Goal: Information Seeking & Learning: Find contact information

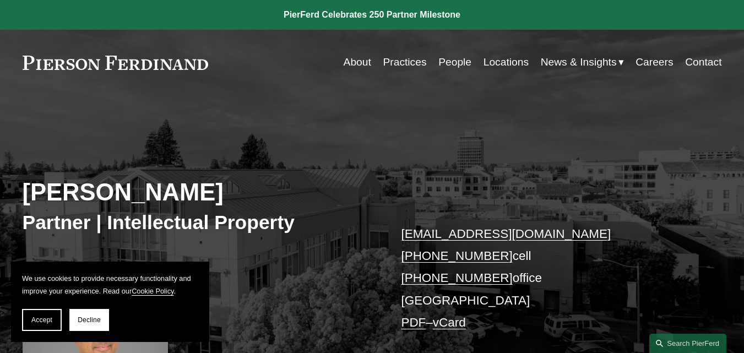
click at [451, 62] on link "People" at bounding box center [454, 62] width 33 height 21
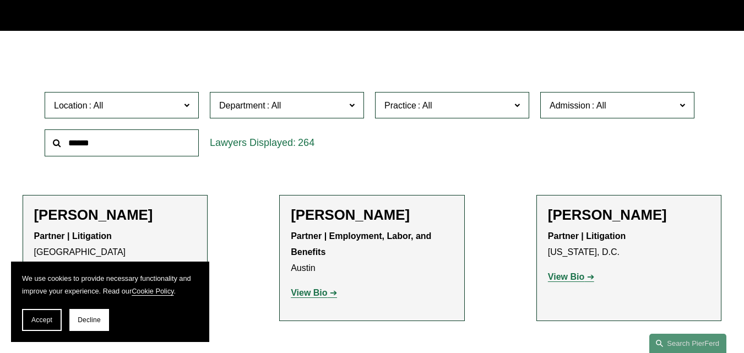
scroll to position [275, 0]
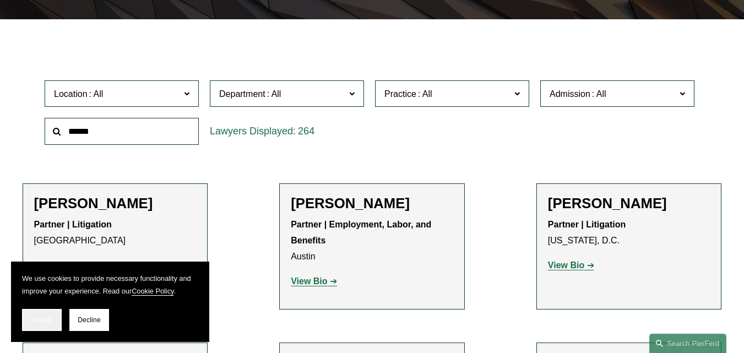
click at [35, 318] on span "Accept" at bounding box center [41, 320] width 21 height 8
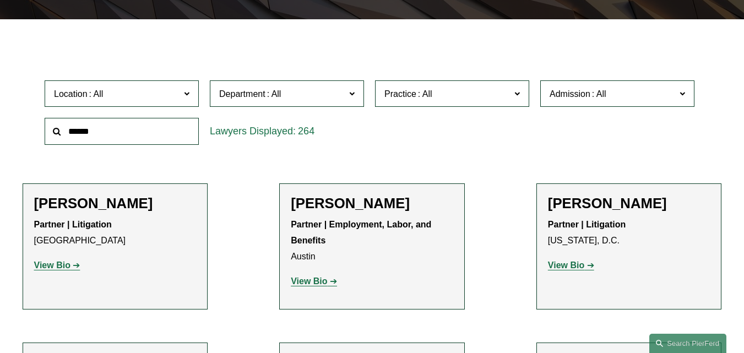
click at [160, 94] on span "Location" at bounding box center [117, 93] width 126 height 15
click at [0, 0] on link "Seattle" at bounding box center [0, 0] width 0 height 0
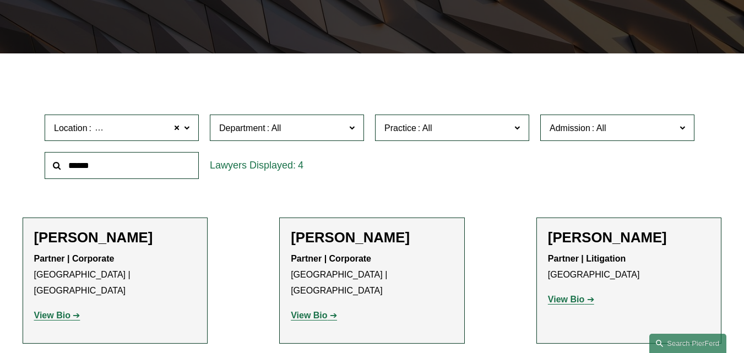
scroll to position [186, 0]
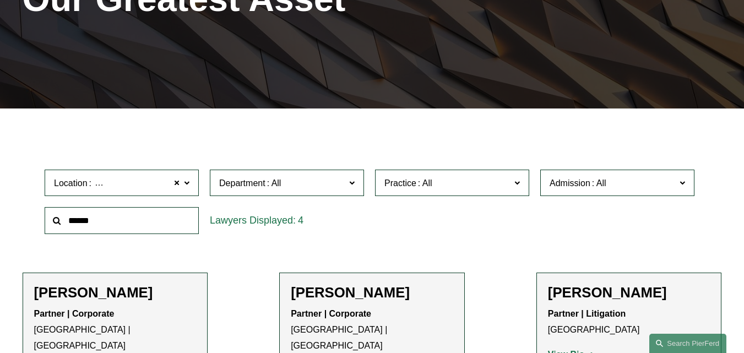
click at [111, 189] on span "Seattle" at bounding box center [139, 183] width 92 height 14
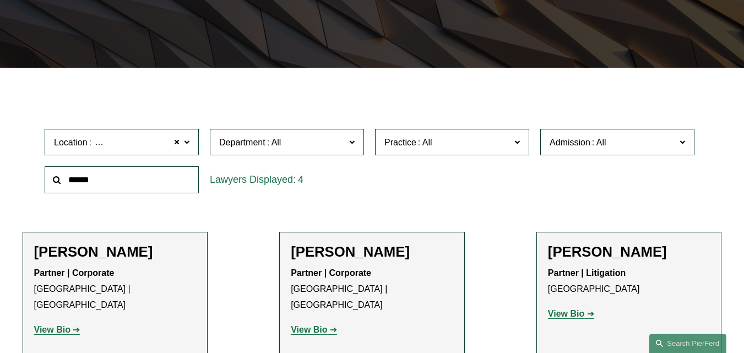
scroll to position [241, 0]
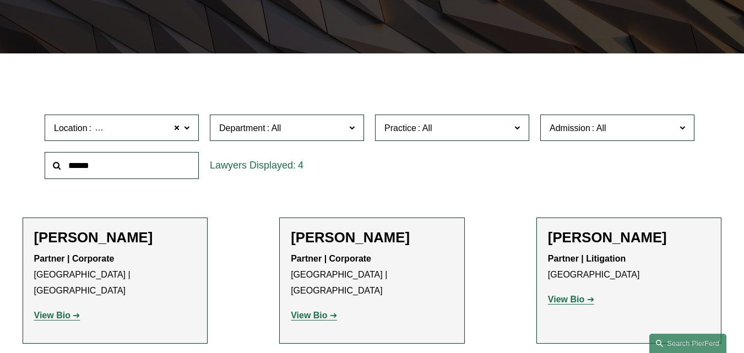
click at [0, 176] on ul "Filter Location Seattle Seattle All Atlanta Austin Bellevue Boston Charlotte Ch…" at bounding box center [372, 289] width 744 height 427
click at [175, 128] on span at bounding box center [176, 128] width 7 height 14
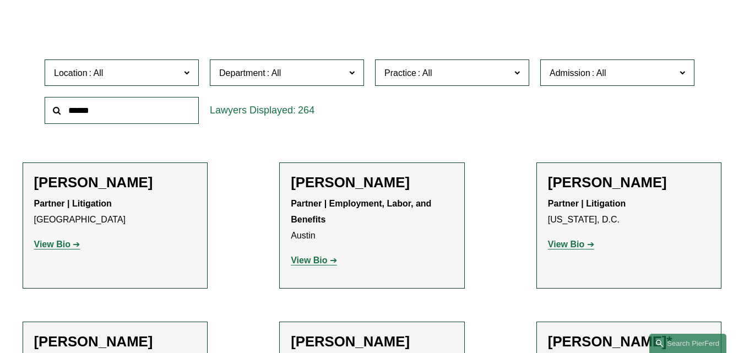
scroll to position [479, 0]
click at [0, 0] on link "Phoenix" at bounding box center [0, 0] width 0 height 0
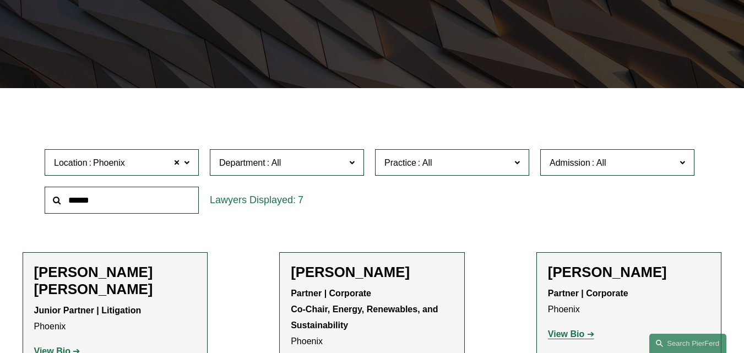
scroll to position [182, 0]
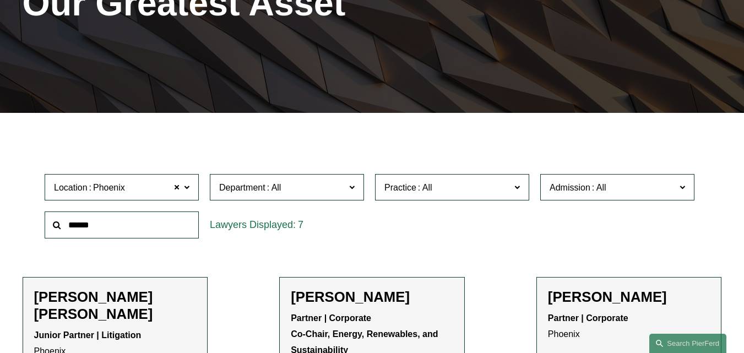
click at [148, 191] on span "Location Phoenix" at bounding box center [117, 187] width 126 height 15
click at [333, 232] on div "7" at bounding box center [287, 224] width 154 height 27
click at [174, 187] on span at bounding box center [176, 187] width 7 height 14
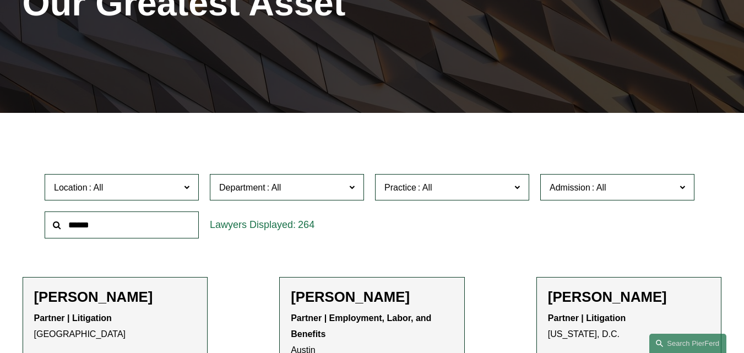
click at [117, 192] on span "Location" at bounding box center [117, 187] width 126 height 15
click at [135, 188] on span "Location" at bounding box center [117, 187] width 126 height 15
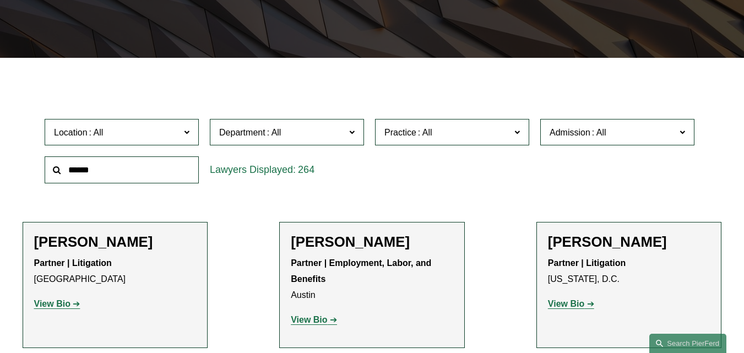
scroll to position [479, 0]
click at [0, 0] on link "[GEOGRAPHIC_DATA]" at bounding box center [0, 0] width 0 height 0
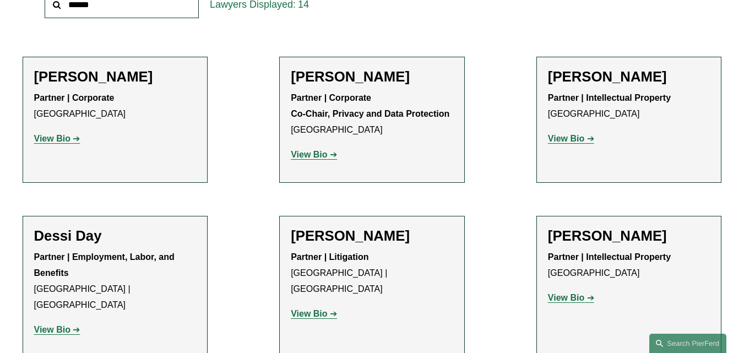
scroll to position [457, 0]
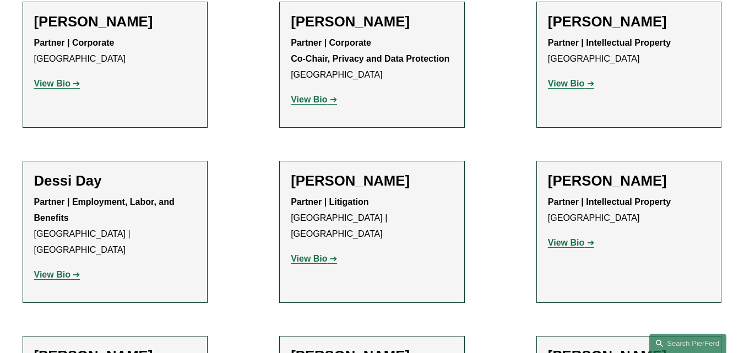
drag, startPoint x: 94, startPoint y: 27, endPoint x: 88, endPoint y: 23, distance: 7.5
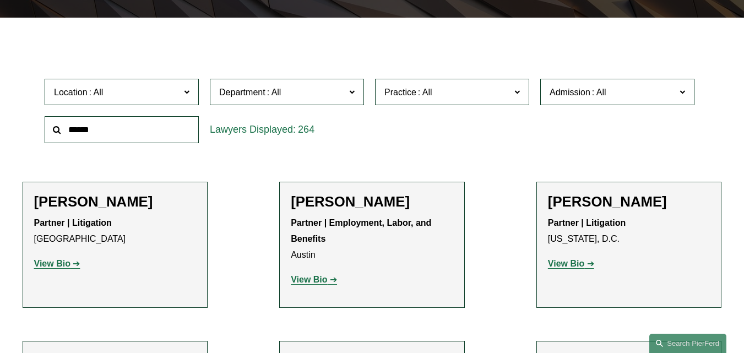
scroll to position [237, 0]
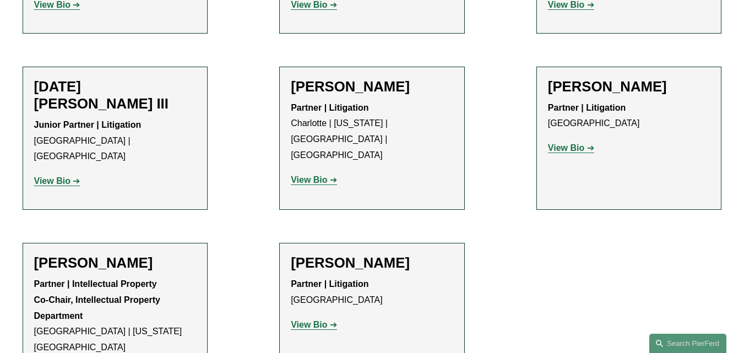
scroll to position [897, 0]
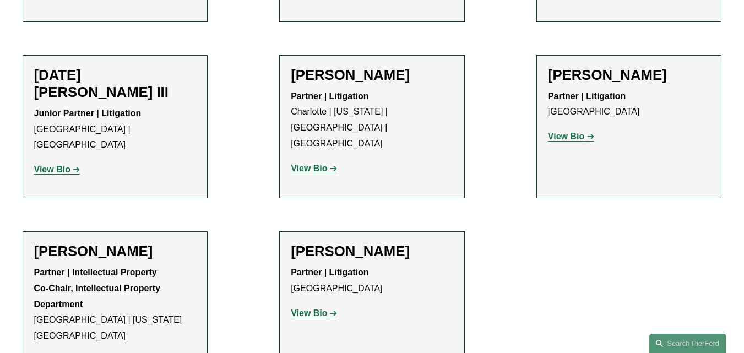
drag, startPoint x: 369, startPoint y: 215, endPoint x: 326, endPoint y: 285, distance: 81.7
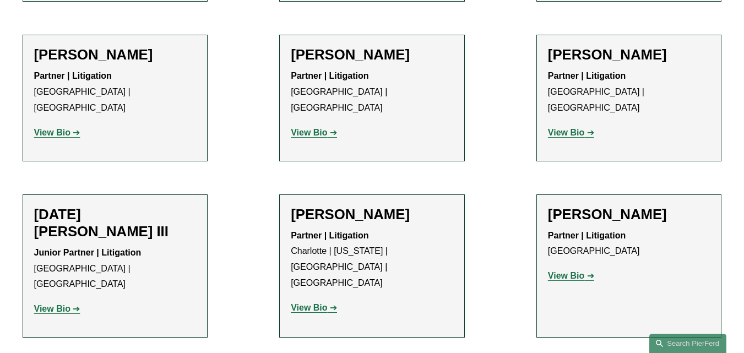
scroll to position [732, 0]
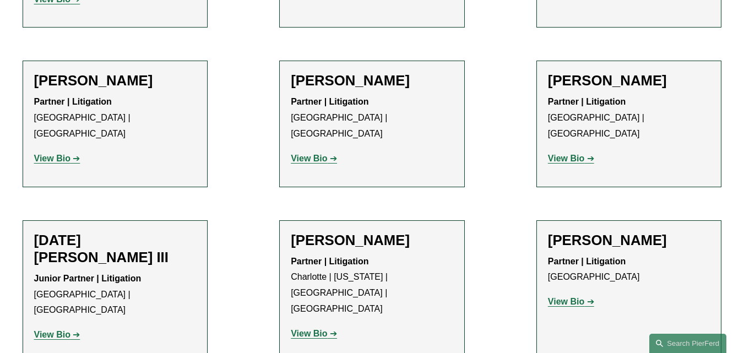
drag, startPoint x: 312, startPoint y: 149, endPoint x: 12, endPoint y: 148, distance: 300.0
click at [0, 148] on ul "Filter Location Palo Alto Palo Alto All Atlanta Austin Bellevue Boston Charlott…" at bounding box center [372, 69] width 744 height 969
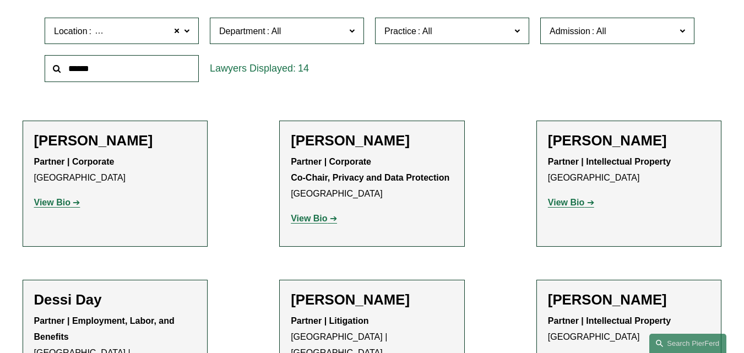
scroll to position [237, 0]
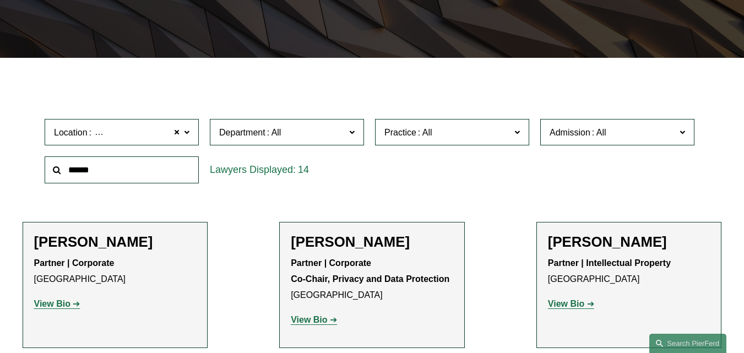
click at [173, 129] on span "Location Palo Alto" at bounding box center [117, 132] width 126 height 15
click at [176, 135] on span at bounding box center [176, 132] width 7 height 14
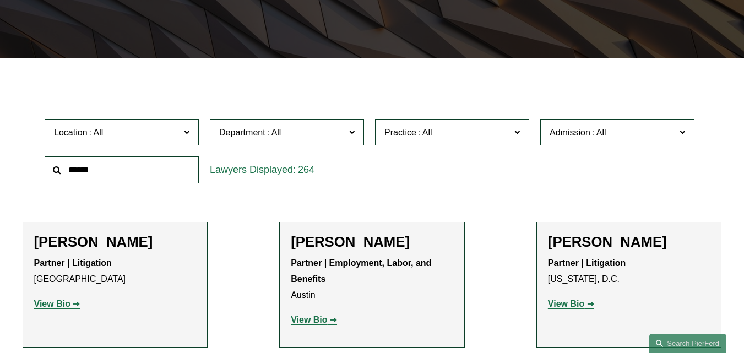
scroll to position [534, 0]
click at [0, 0] on link "Wilmington" at bounding box center [0, 0] width 0 height 0
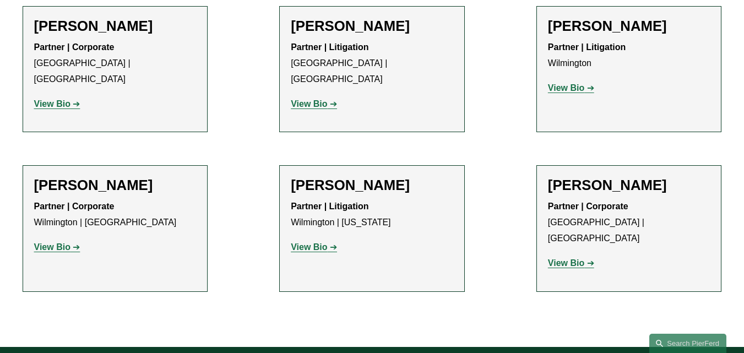
scroll to position [457, 0]
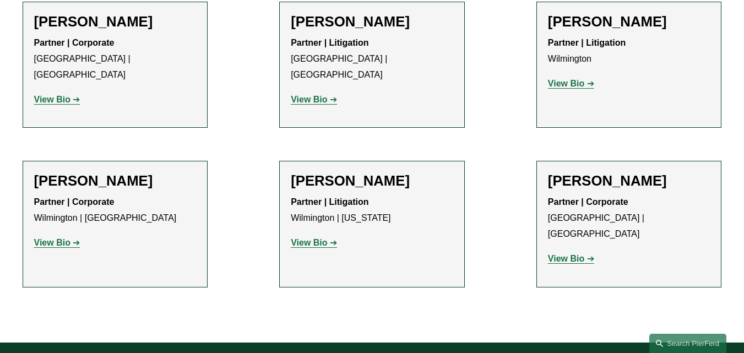
drag, startPoint x: 572, startPoint y: 223, endPoint x: 570, endPoint y: 230, distance: 7.2
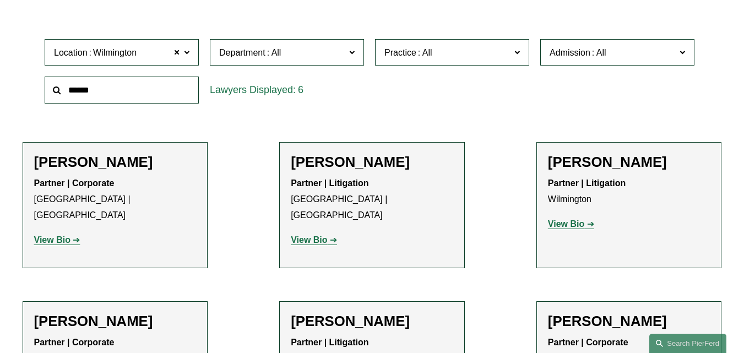
scroll to position [330, 0]
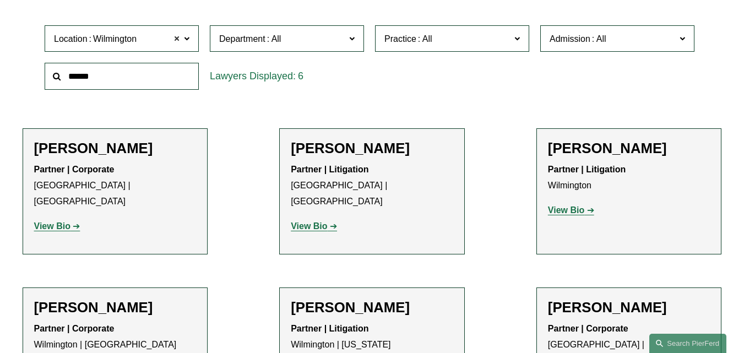
click at [175, 41] on span at bounding box center [176, 38] width 7 height 14
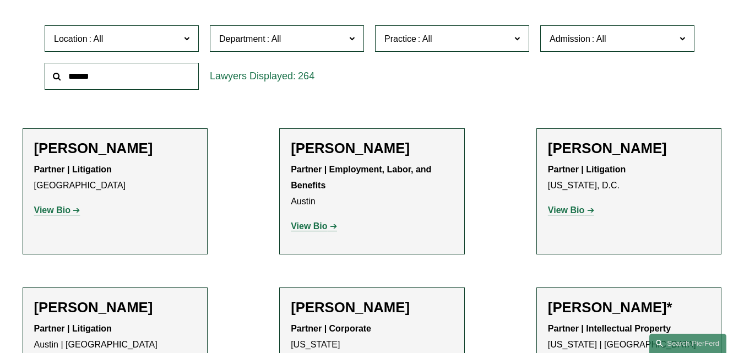
click at [129, 45] on span "Location" at bounding box center [117, 38] width 126 height 15
click at [0, 0] on link "[GEOGRAPHIC_DATA]" at bounding box center [0, 0] width 0 height 0
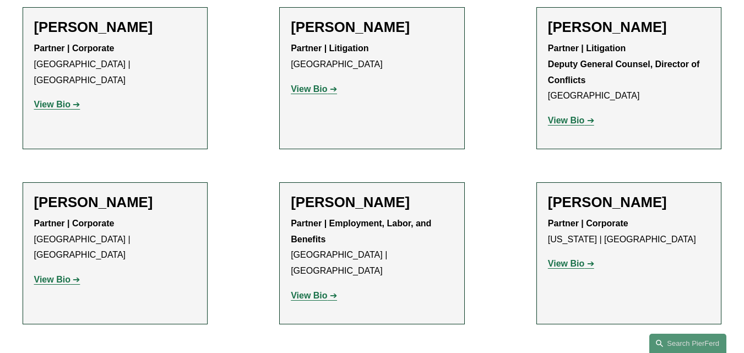
scroll to position [1833, 0]
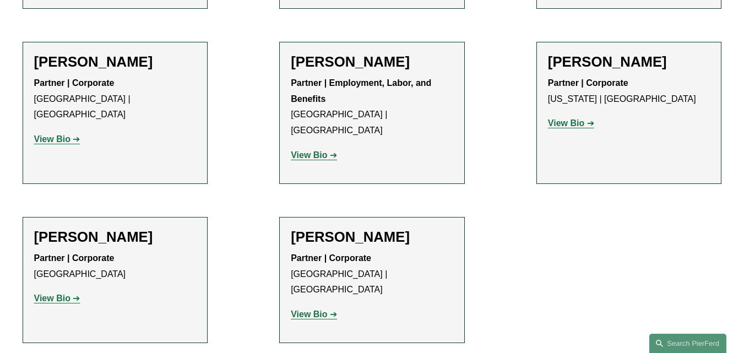
drag, startPoint x: 51, startPoint y: 198, endPoint x: 34, endPoint y: 204, distance: 18.3
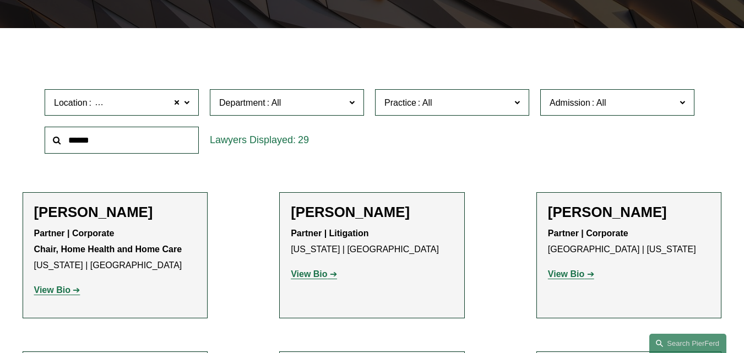
scroll to position [232, 0]
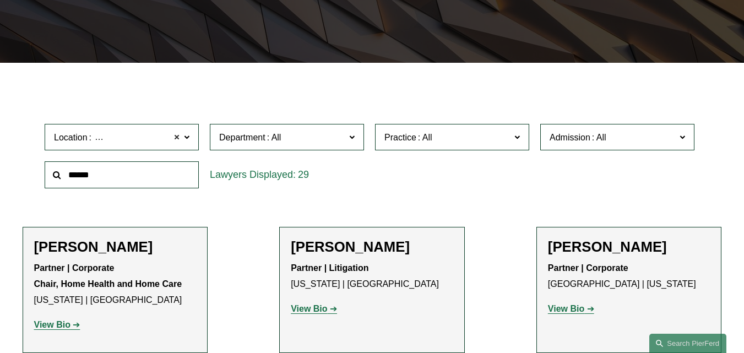
click at [174, 140] on span at bounding box center [176, 137] width 7 height 14
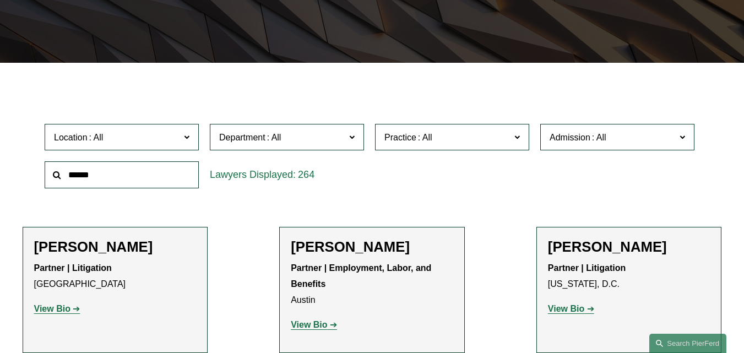
click at [143, 142] on span "Location" at bounding box center [117, 137] width 126 height 15
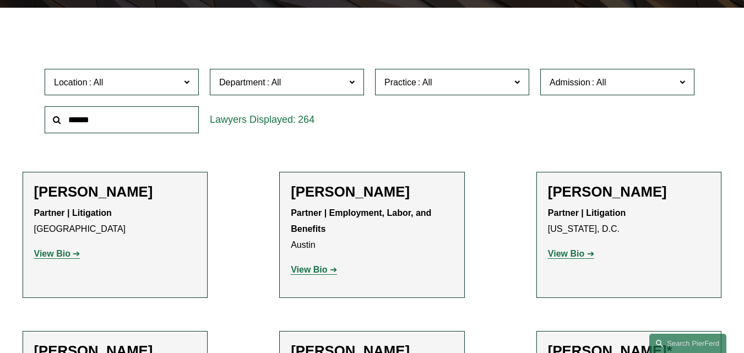
click at [0, 0] on link "[GEOGRAPHIC_DATA]" at bounding box center [0, 0] width 0 height 0
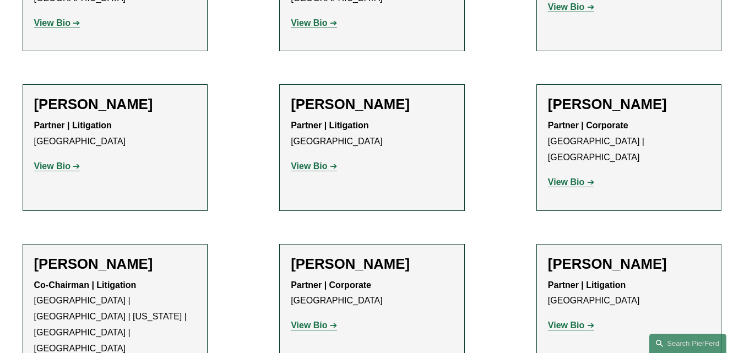
scroll to position [567, 0]
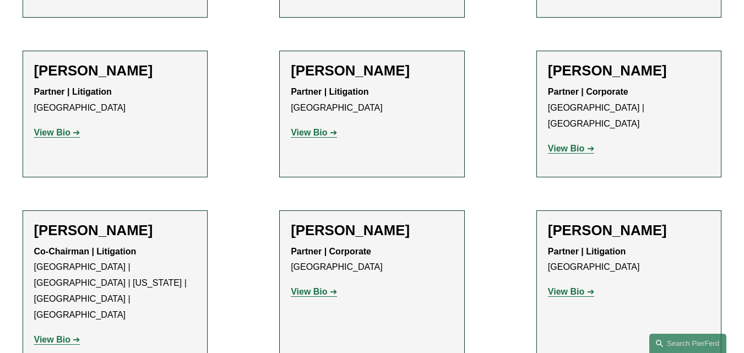
drag, startPoint x: 319, startPoint y: 282, endPoint x: 93, endPoint y: 230, distance: 232.3
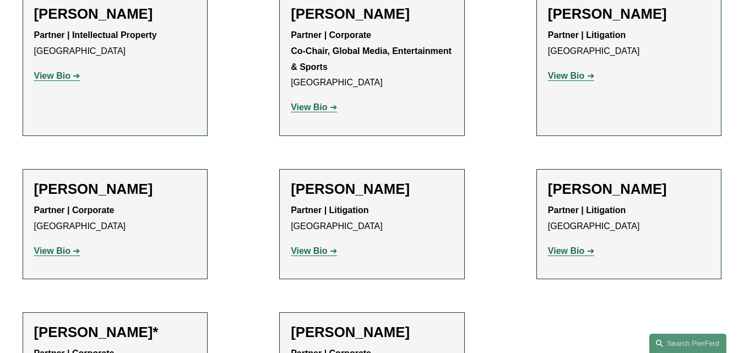
scroll to position [1668, 0]
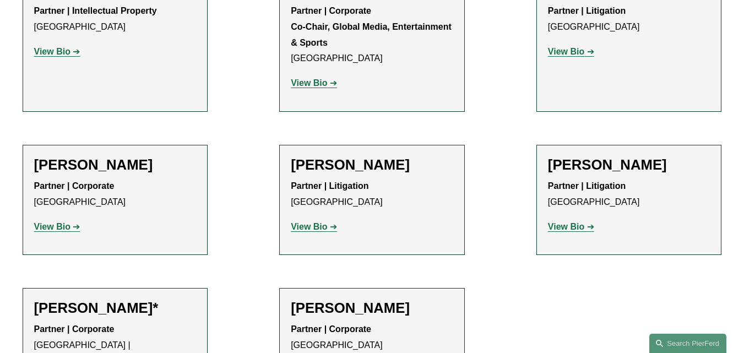
drag, startPoint x: 65, startPoint y: 132, endPoint x: 588, endPoint y: 207, distance: 528.3
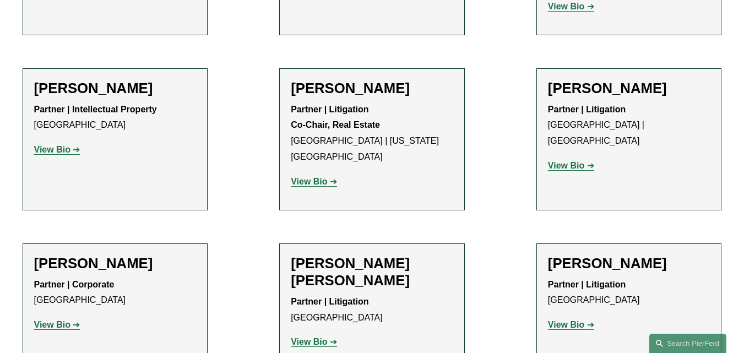
scroll to position [952, 0]
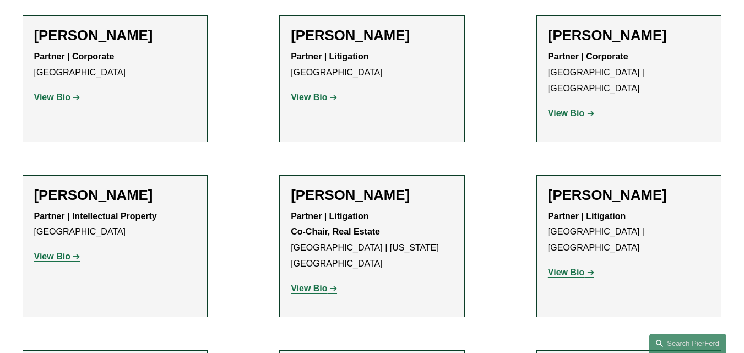
drag, startPoint x: 570, startPoint y: 197, endPoint x: 22, endPoint y: 201, distance: 547.7
click at [0, 203] on ul "Filter Location Atlanta Atlanta All Atlanta Austin Bellevue Boston Charlotte Ch…" at bounding box center [372, 247] width 744 height 1765
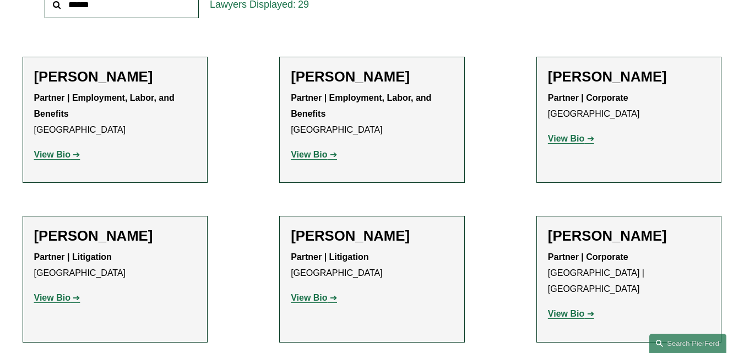
scroll to position [347, 0]
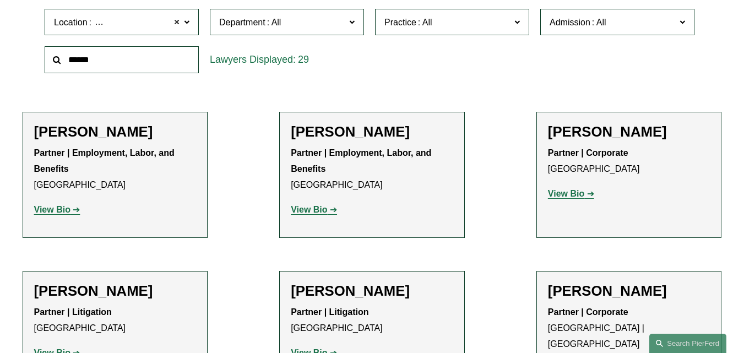
click at [175, 22] on span at bounding box center [176, 22] width 7 height 14
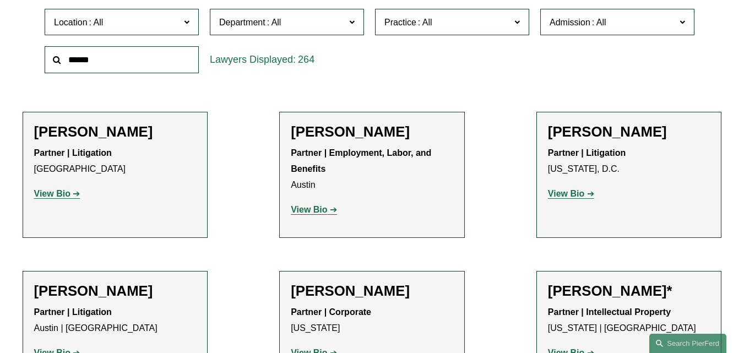
click at [136, 26] on span "Location" at bounding box center [117, 22] width 126 height 15
click at [0, 0] on link "Bellevue" at bounding box center [0, 0] width 0 height 0
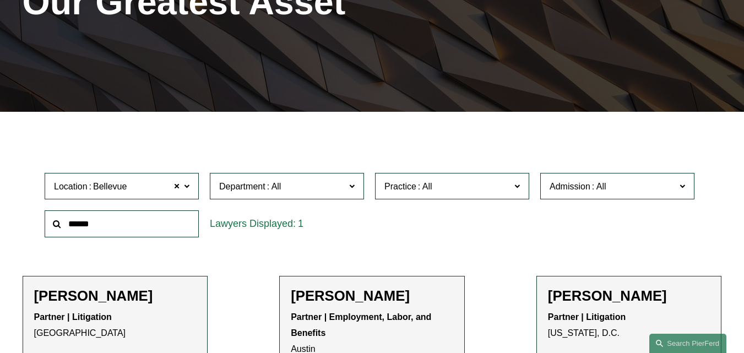
scroll to position [182, 0]
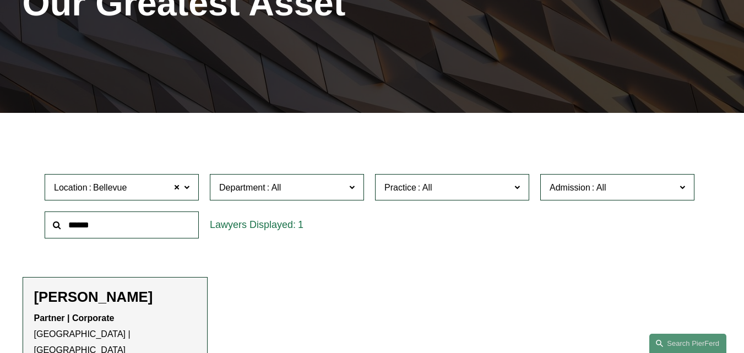
drag, startPoint x: 176, startPoint y: 187, endPoint x: 177, endPoint y: 210, distance: 22.6
click at [176, 188] on span at bounding box center [176, 187] width 7 height 14
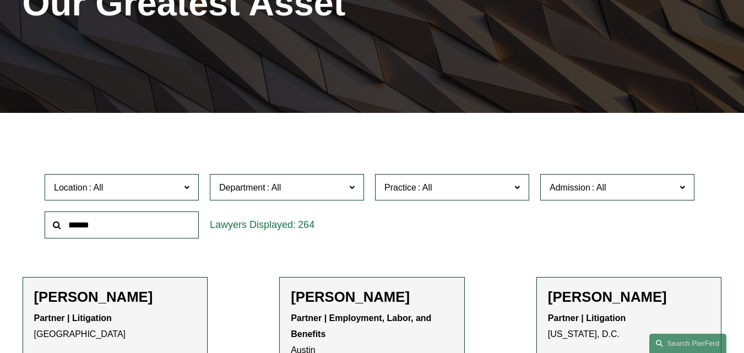
click at [148, 190] on span "Location" at bounding box center [117, 187] width 126 height 15
click at [0, 0] on link "Austin" at bounding box center [0, 0] width 0 height 0
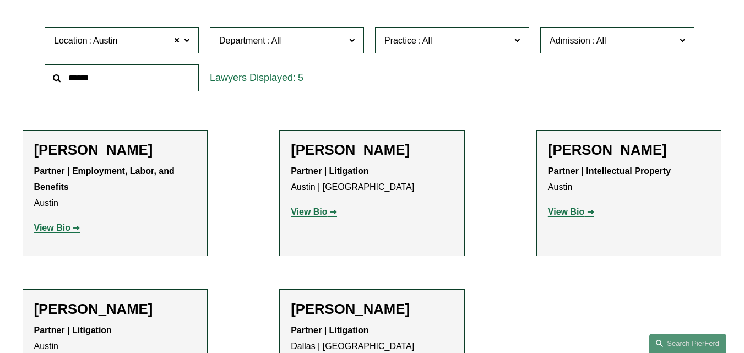
scroll to position [292, 0]
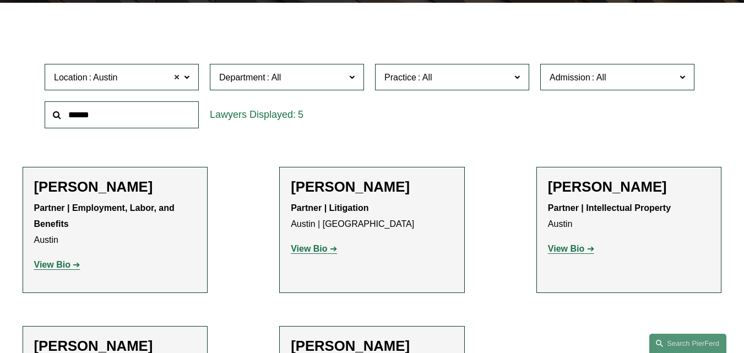
click at [177, 81] on span at bounding box center [176, 77] width 7 height 14
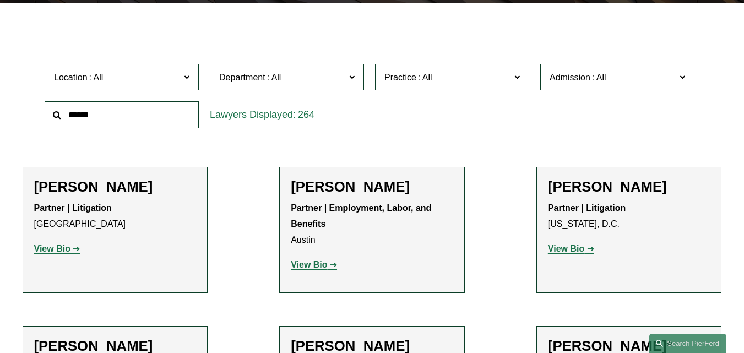
click at [135, 84] on span "Location" at bounding box center [117, 77] width 126 height 15
click at [0, 0] on link "Charlotte" at bounding box center [0, 0] width 0 height 0
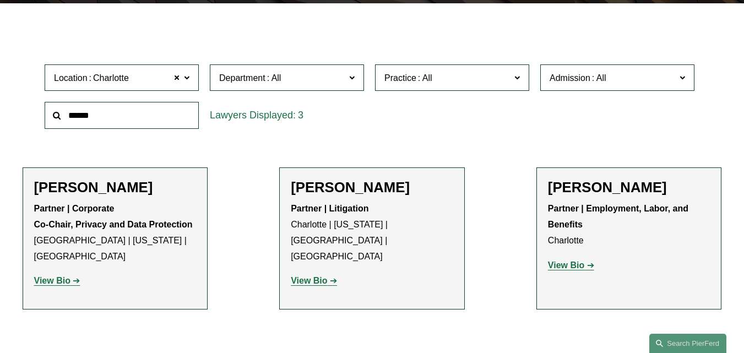
scroll to position [292, 0]
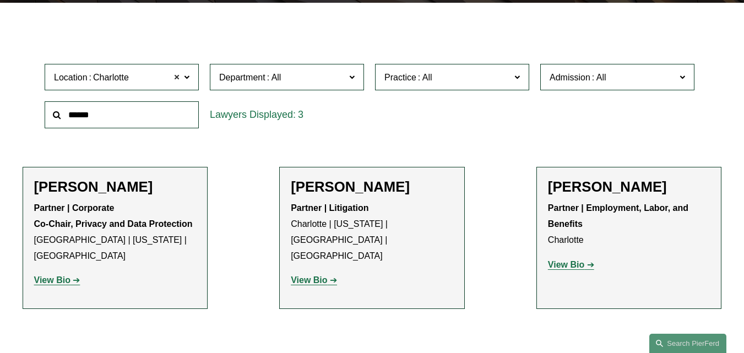
click at [176, 78] on span at bounding box center [176, 77] width 7 height 14
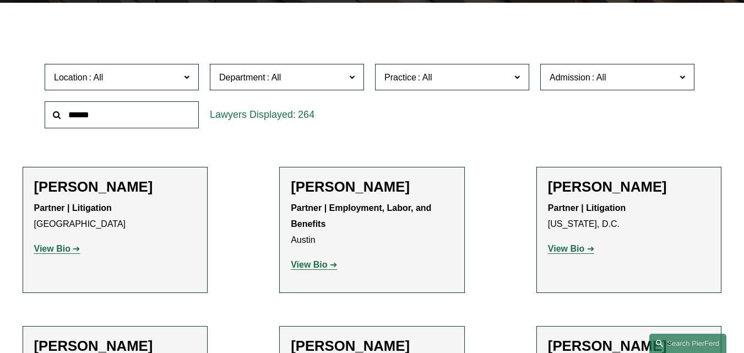
click at [138, 88] on label "Location" at bounding box center [122, 77] width 154 height 27
click at [0, 0] on link "[GEOGRAPHIC_DATA]" at bounding box center [0, 0] width 0 height 0
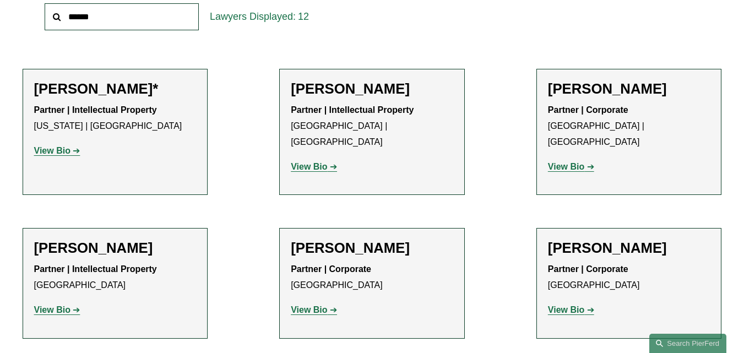
scroll to position [512, 0]
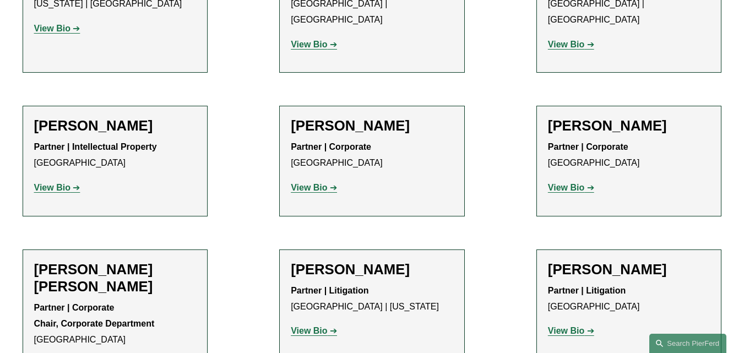
drag, startPoint x: 62, startPoint y: 174, endPoint x: 187, endPoint y: 197, distance: 127.5
click at [0, 197] on ul "Filter Location Boston Boston All Atlanta Austin Bellevue Boston Charlotte Chic…" at bounding box center [372, 194] width 744 height 779
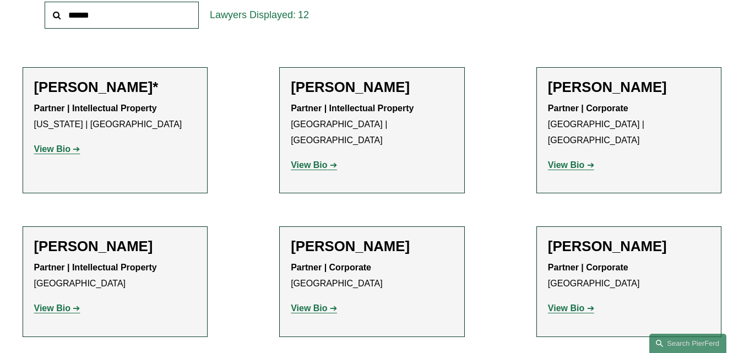
scroll to position [292, 0]
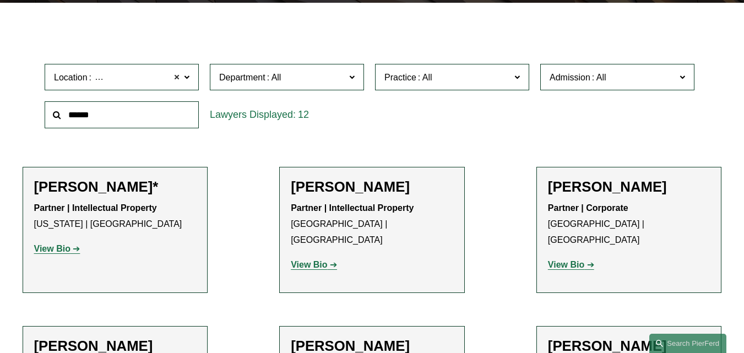
drag, startPoint x: 177, startPoint y: 77, endPoint x: 177, endPoint y: 85, distance: 7.7
click at [177, 78] on span at bounding box center [176, 77] width 7 height 14
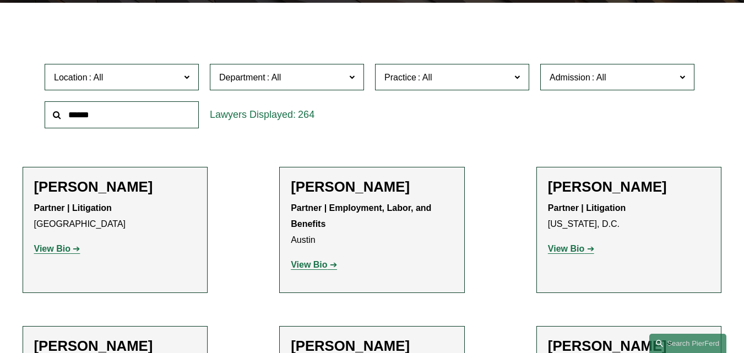
click at [128, 85] on span "Location" at bounding box center [117, 77] width 126 height 15
click at [0, 0] on link "Columbus" at bounding box center [0, 0] width 0 height 0
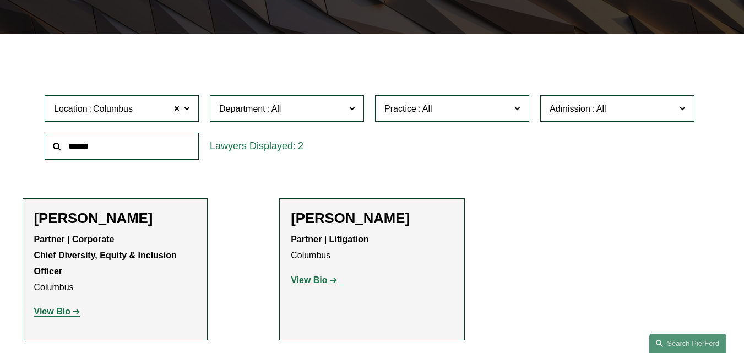
scroll to position [347, 0]
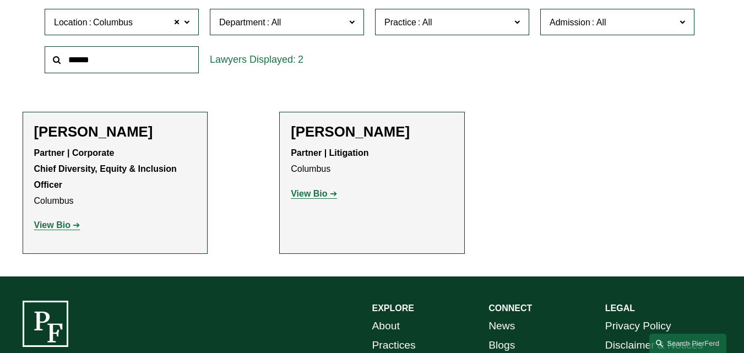
drag, startPoint x: 21, startPoint y: 138, endPoint x: 154, endPoint y: 132, distance: 132.2
click at [154, 132] on ul "Filter Location Columbus Columbus All Atlanta Austin Bellevue Boston Charlotte …" at bounding box center [372, 111] width 744 height 283
copy h2 "Edmund F. Brown"
click at [136, 29] on span "Location Columbus" at bounding box center [117, 22] width 126 height 15
click at [176, 25] on span at bounding box center [176, 22] width 7 height 14
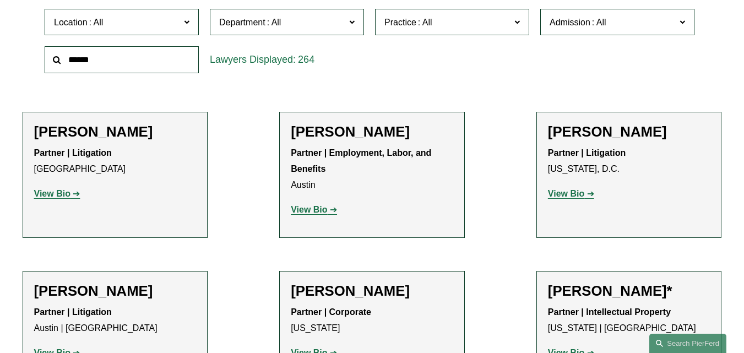
scroll to position [275, 0]
click at [0, 0] on link "Detroit" at bounding box center [0, 0] width 0 height 0
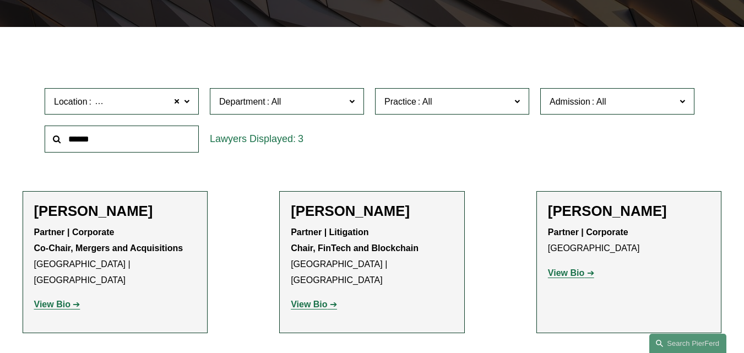
scroll to position [292, 0]
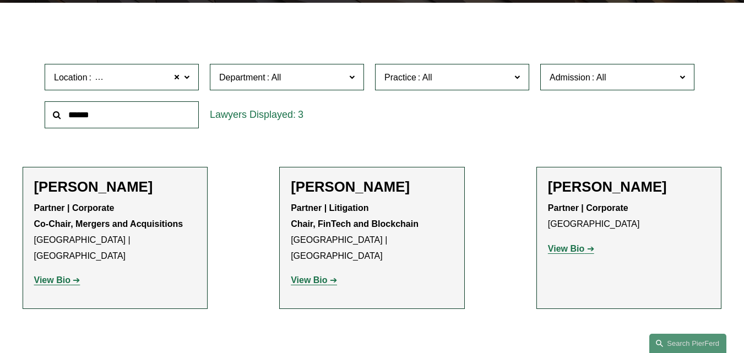
drag, startPoint x: 0, startPoint y: 189, endPoint x: 192, endPoint y: 182, distance: 192.2
click at [192, 182] on ul "Filter Location Detroit Detroit All Atlanta Austin Bellevue Boston Charlotte Ch…" at bounding box center [372, 183] width 744 height 316
copy h2 "Jeremy R. Cnudde"
click at [175, 78] on span at bounding box center [176, 77] width 7 height 14
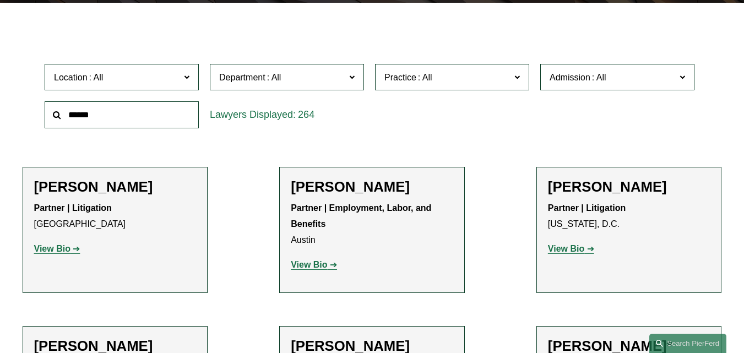
click at [107, 80] on span "Location" at bounding box center [117, 77] width 126 height 15
click at [0, 0] on link "[US_STATE]" at bounding box center [0, 0] width 0 height 0
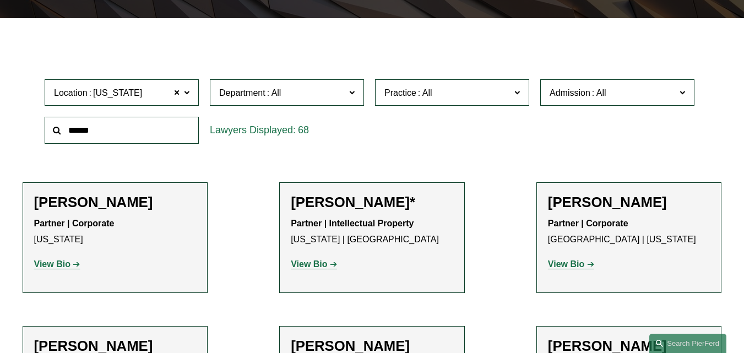
scroll to position [347, 0]
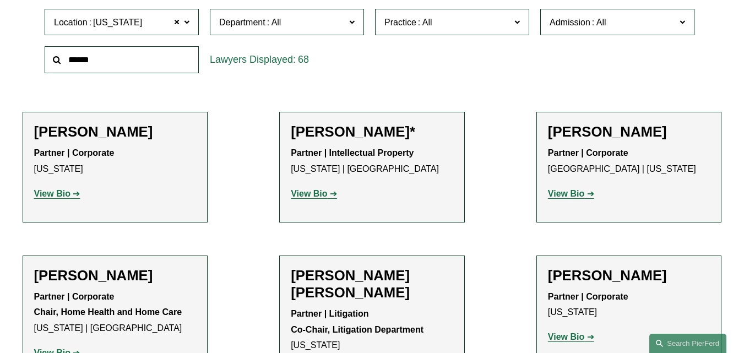
click at [432, 27] on span at bounding box center [425, 22] width 18 height 9
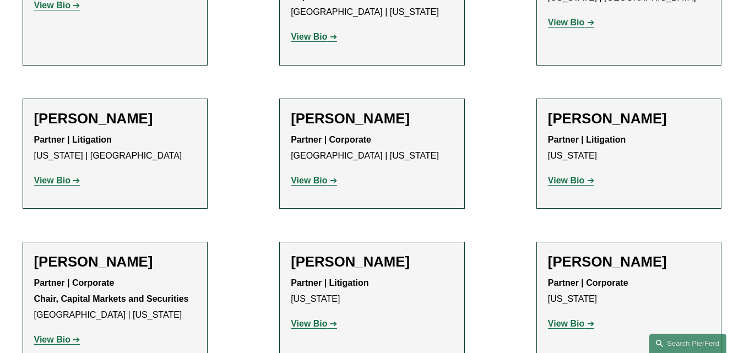
scroll to position [2344, 0]
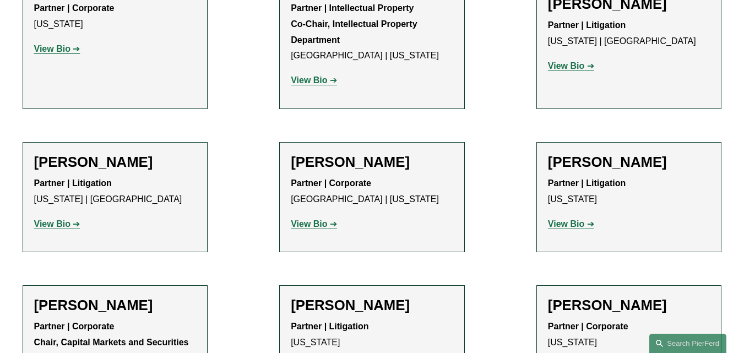
drag, startPoint x: 85, startPoint y: 227, endPoint x: 164, endPoint y: 227, distance: 78.7
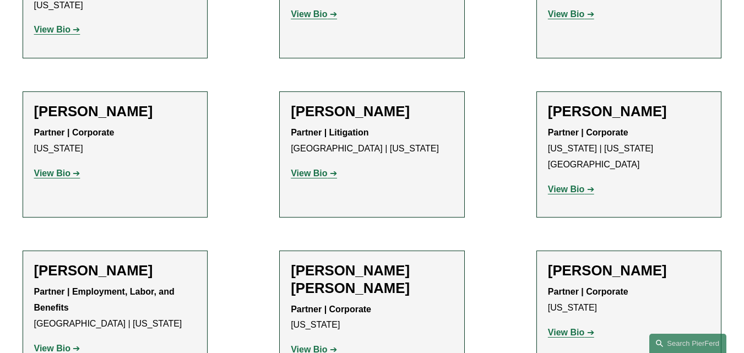
scroll to position [1794, 0]
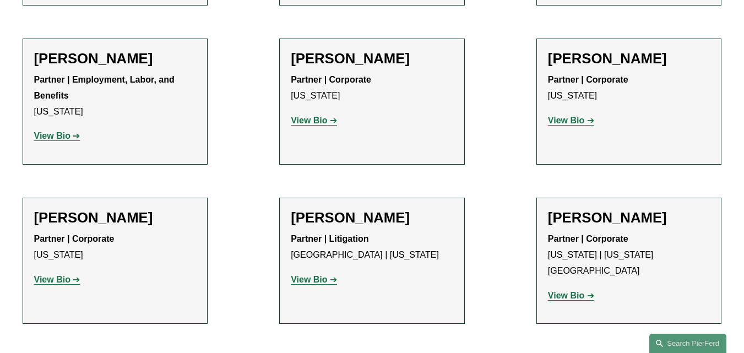
drag, startPoint x: 307, startPoint y: 217, endPoint x: 106, endPoint y: 171, distance: 206.7
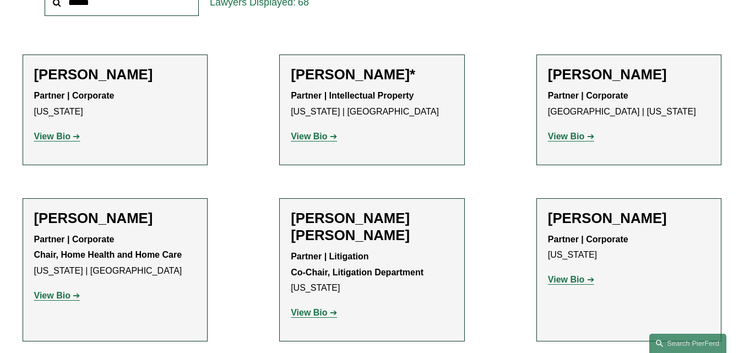
scroll to position [363, 0]
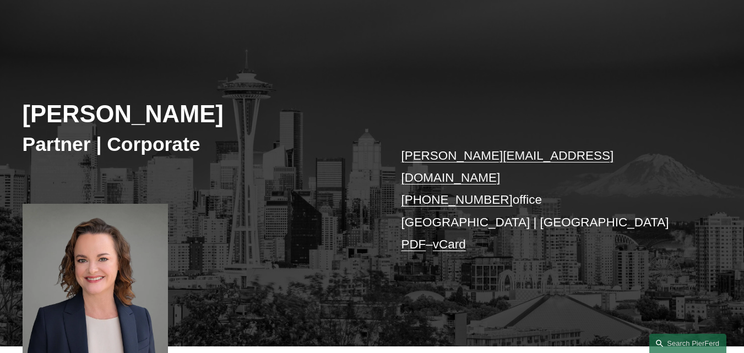
scroll to position [110, 0]
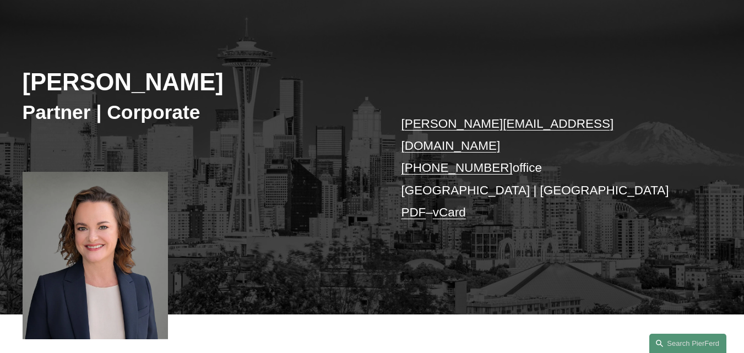
drag, startPoint x: 422, startPoint y: 258, endPoint x: 412, endPoint y: 168, distance: 89.7
click at [422, 258] on div "Kristina M. Ash Partner | Corporate kristina.ash@pierferd.com +1.425.216.9630 o…" at bounding box center [372, 160] width 744 height 307
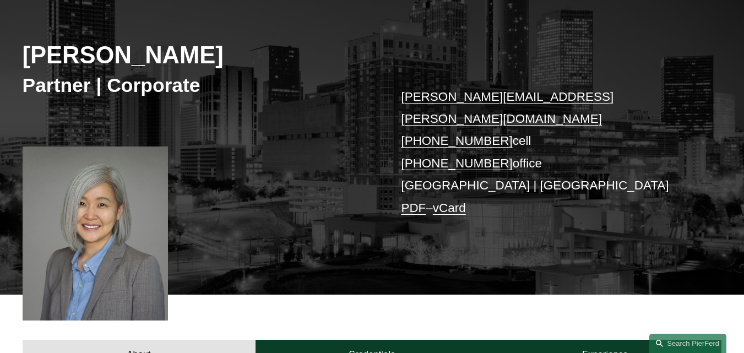
scroll to position [165, 0]
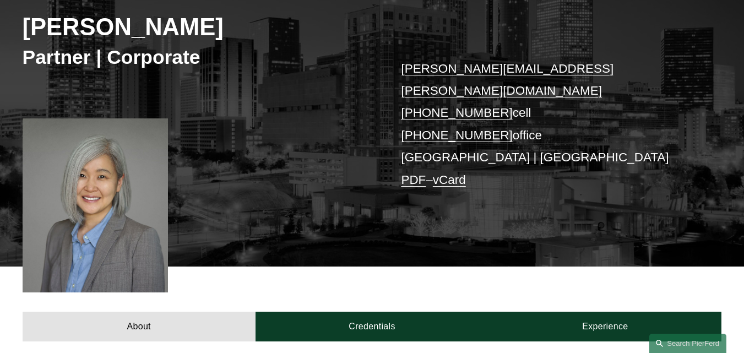
drag, startPoint x: 191, startPoint y: 29, endPoint x: 0, endPoint y: 25, distance: 191.0
click at [0, 25] on div "Melissa M. Choe Partner | Corporate melissa.choe@pierferd.com +1.206.817.8360 c…" at bounding box center [372, 109] width 744 height 314
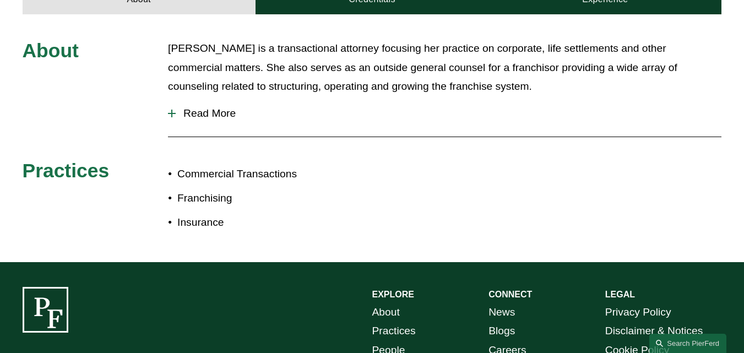
scroll to position [440, 0]
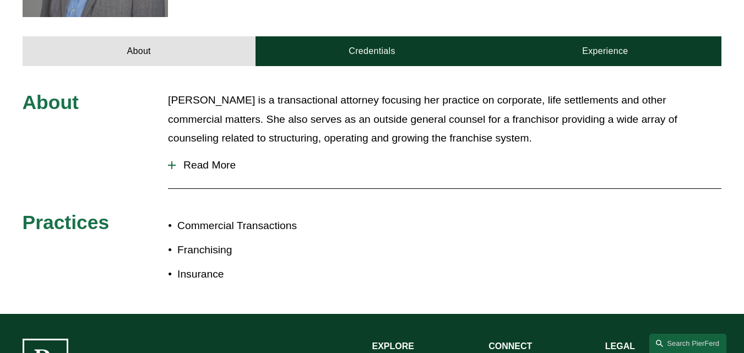
click at [201, 159] on span "Read More" at bounding box center [448, 165] width 545 height 12
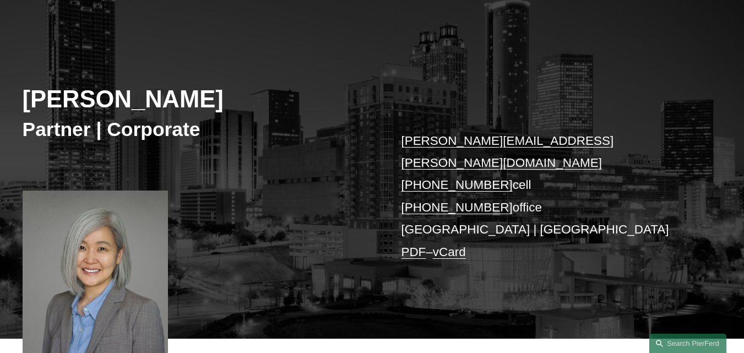
scroll to position [0, 0]
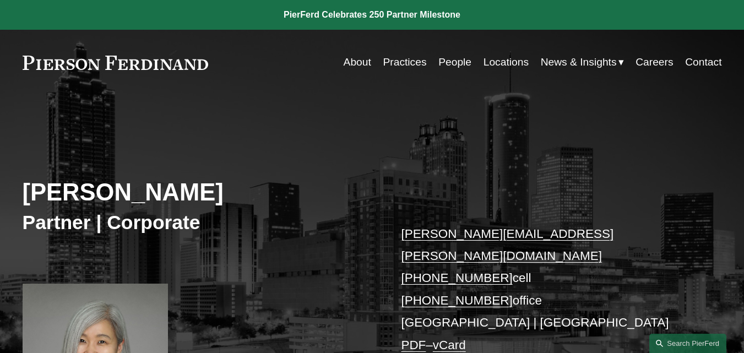
click at [469, 118] on div "Melissa M. Choe Partner | Corporate melissa.choe@pierferd.com +1.206.817.8360 c…" at bounding box center [372, 274] width 744 height 314
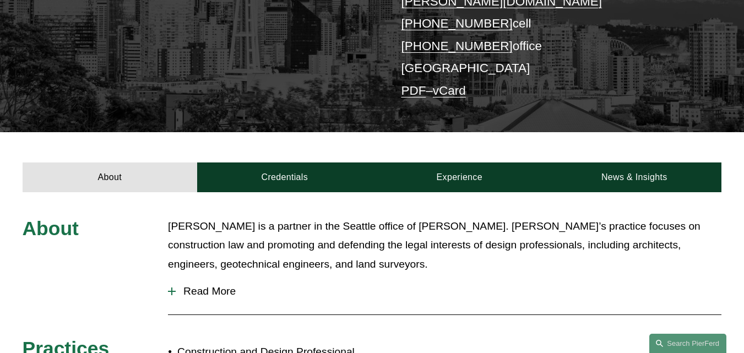
scroll to position [330, 0]
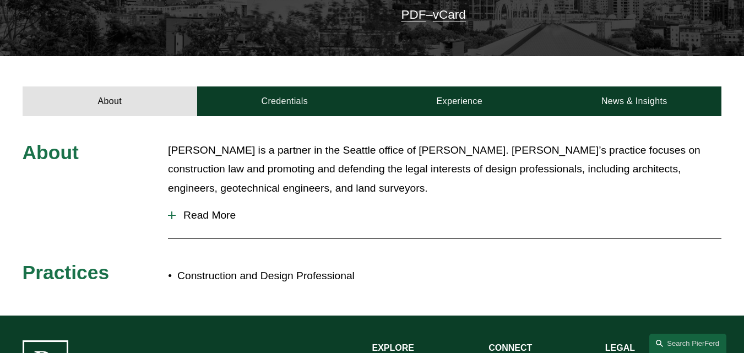
click at [195, 209] on span "Read More" at bounding box center [448, 215] width 545 height 12
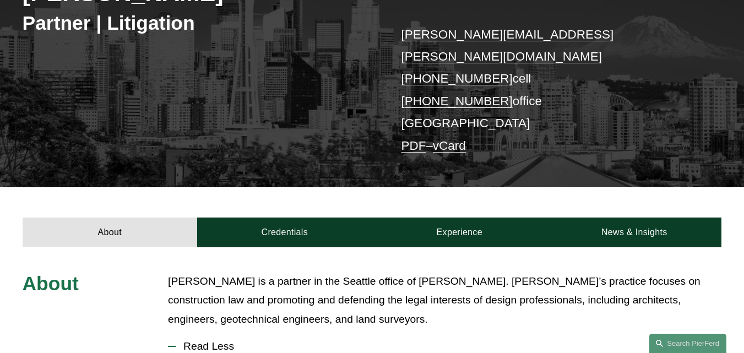
scroll to position [0, 0]
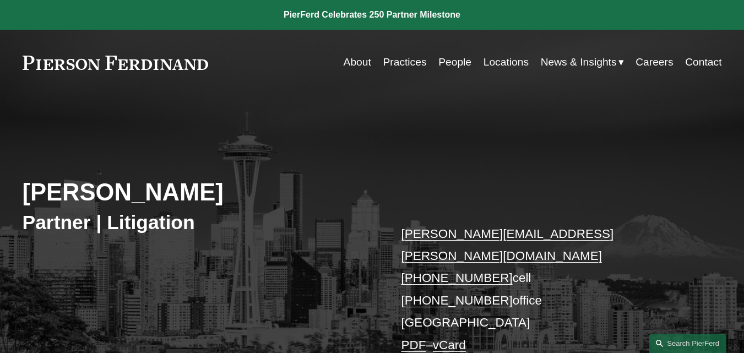
drag, startPoint x: 220, startPoint y: 204, endPoint x: 15, endPoint y: 192, distance: 204.6
click at [15, 192] on div "Frank Harrison Partner | Litigation frank.harrison@pierferd.com +1.813.850.9139…" at bounding box center [372, 251] width 744 height 269
copy h2 "Frank Harrison"
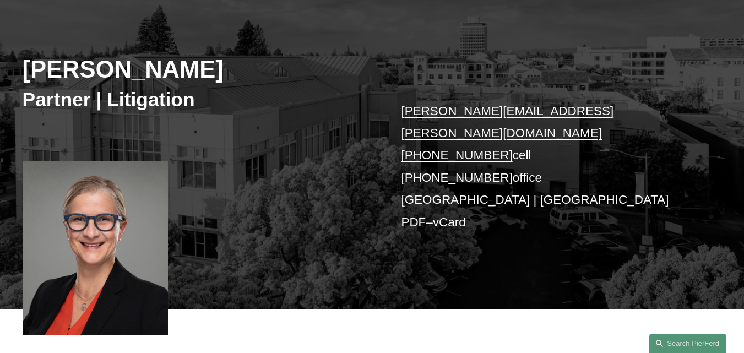
scroll to position [165, 0]
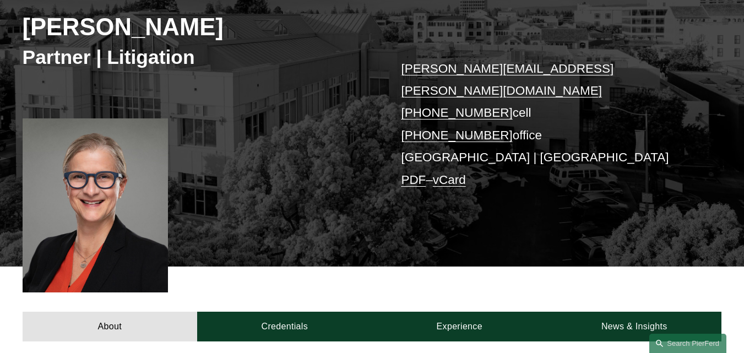
click at [680, 193] on div "Simone McCormick Partner | Litigation simone.mccormick@pierferd.com +1.415.318.…" at bounding box center [372, 109] width 744 height 314
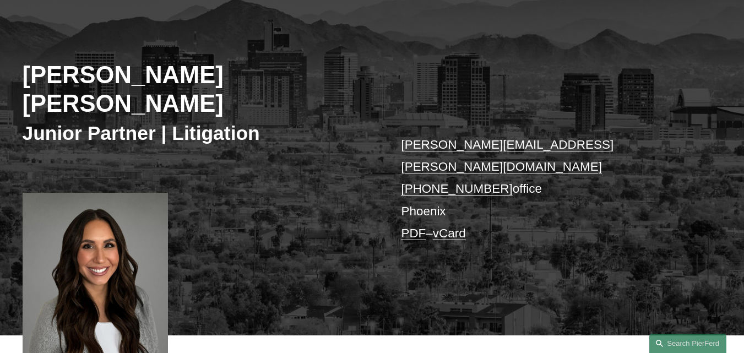
scroll to position [110, 0]
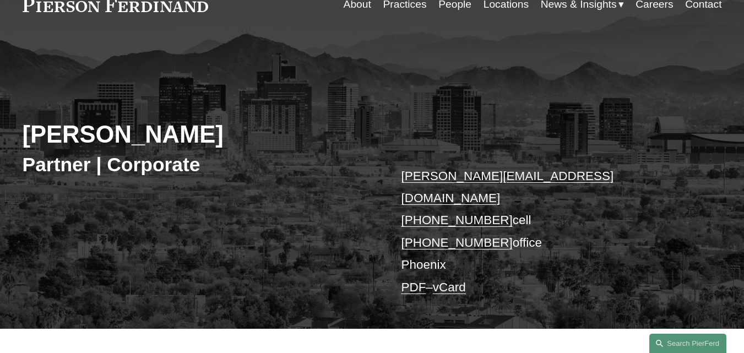
scroll to position [110, 0]
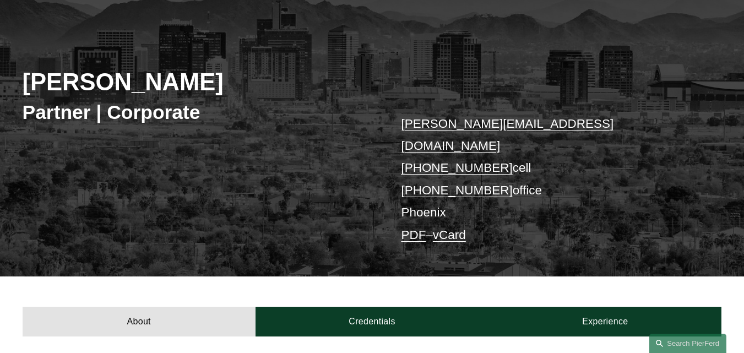
click at [298, 183] on div "[PERSON_NAME] Partner | Corporate [PERSON_NAME][EMAIL_ADDRESS][DOMAIN_NAME] [PH…" at bounding box center [372, 141] width 744 height 269
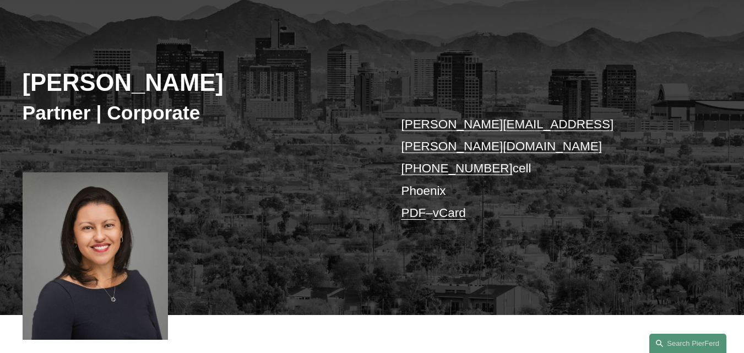
scroll to position [110, 0]
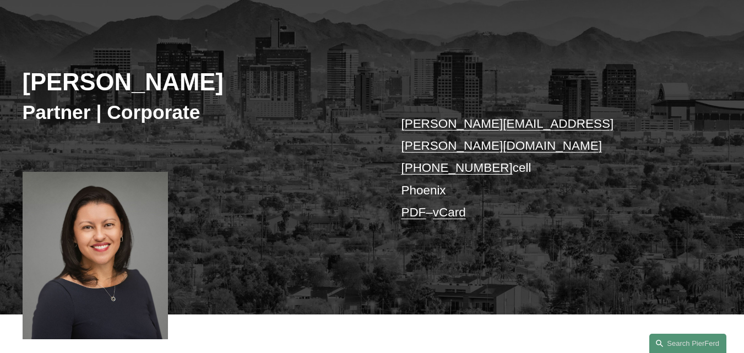
click at [332, 234] on div "[PERSON_NAME] Partner | Corporate [PERSON_NAME][EMAIL_ADDRESS][PERSON_NAME][DOM…" at bounding box center [372, 160] width 744 height 307
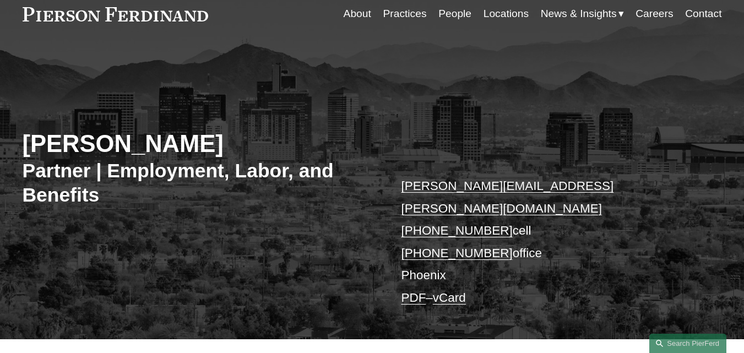
scroll to position [55, 0]
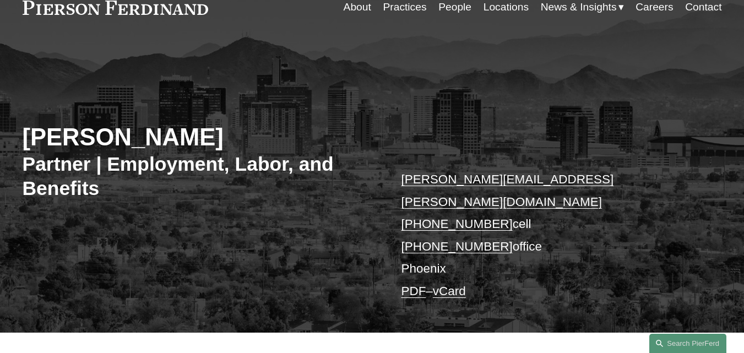
drag, startPoint x: 663, startPoint y: 151, endPoint x: 531, endPoint y: 8, distance: 194.7
click at [647, 136] on div "Alejandro Pérez Partner | Employment, Labor, and Benefits alejandro.perez@pierf…" at bounding box center [372, 197] width 744 height 270
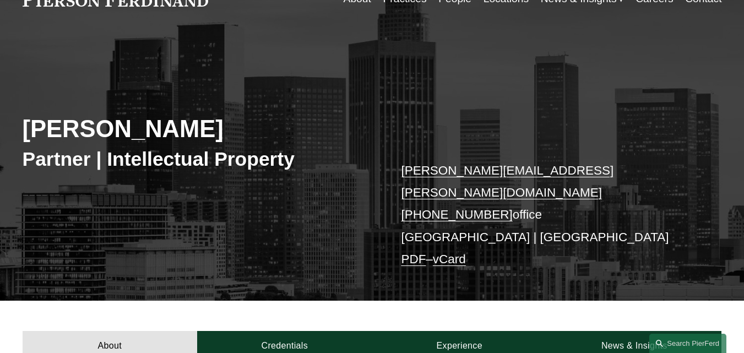
scroll to position [110, 0]
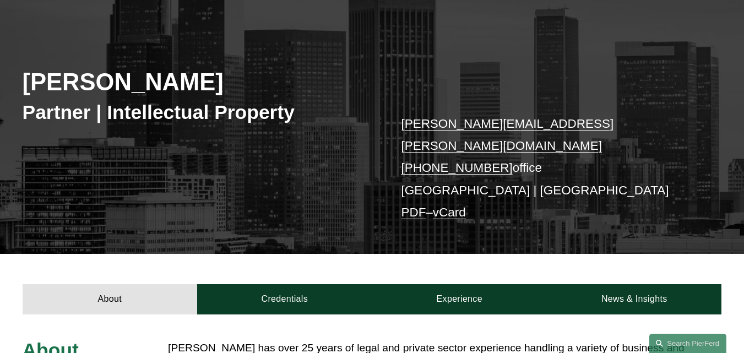
click at [594, 254] on div "About Credentials Experience News & Insights" at bounding box center [372, 284] width 744 height 60
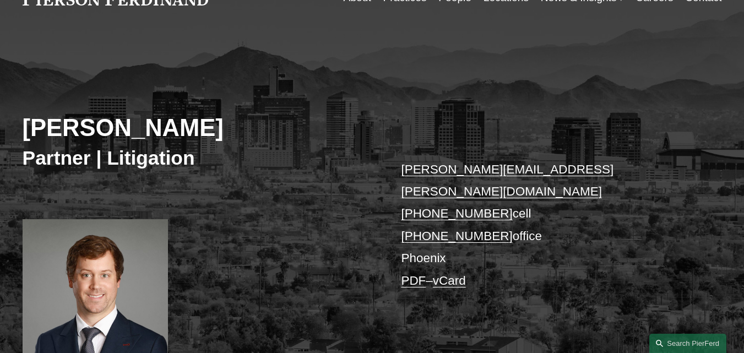
scroll to position [110, 0]
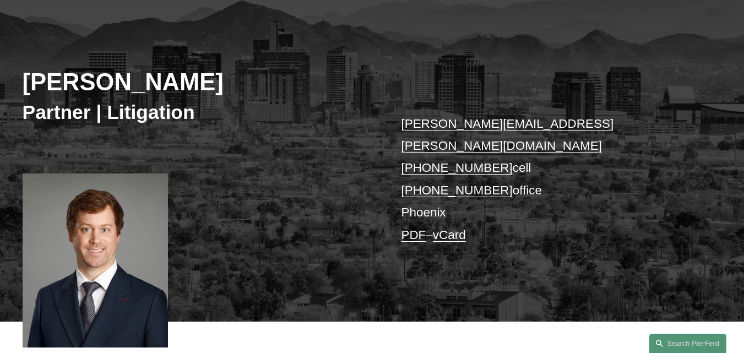
drag, startPoint x: 285, startPoint y: 81, endPoint x: 25, endPoint y: 79, distance: 260.3
click at [25, 79] on h2 "[PERSON_NAME]" at bounding box center [197, 82] width 349 height 29
click at [362, 193] on div "[PERSON_NAME] Partner | Litigation [PERSON_NAME][EMAIL_ADDRESS][PERSON_NAME][DO…" at bounding box center [372, 164] width 744 height 314
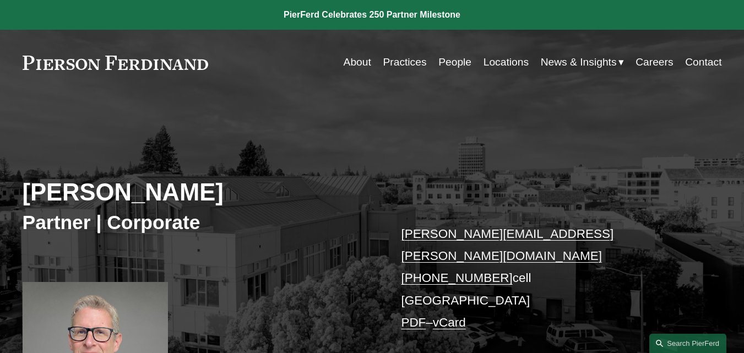
drag, startPoint x: 605, startPoint y: 158, endPoint x: 523, endPoint y: 9, distance: 169.7
click at [605, 157] on div "[PERSON_NAME] Partner | Corporate [PERSON_NAME][EMAIL_ADDRESS][PERSON_NAME][DOM…" at bounding box center [372, 270] width 744 height 307
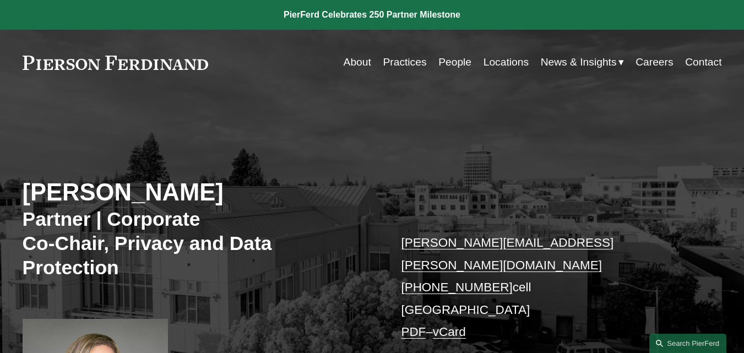
drag, startPoint x: 331, startPoint y: 198, endPoint x: 0, endPoint y: 198, distance: 330.8
click at [0, 198] on div "[PERSON_NAME] Partner | Corporate Co-Chair, Privacy and Data Protection [PERSON…" at bounding box center [372, 282] width 744 height 331
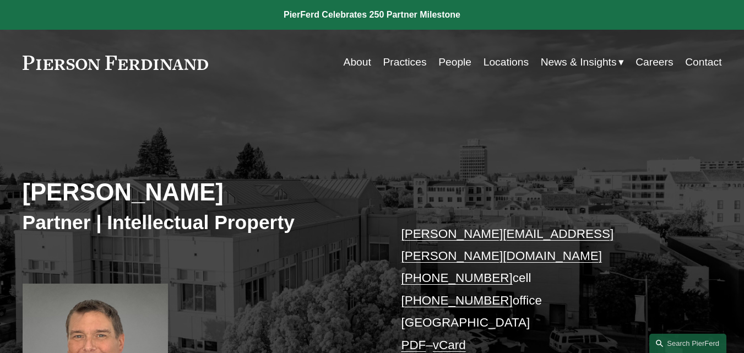
drag, startPoint x: 511, startPoint y: 171, endPoint x: 510, endPoint y: 165, distance: 5.7
click at [511, 168] on div "[PERSON_NAME] Partner | Intellectual Property [PERSON_NAME][EMAIL_ADDRESS][PERS…" at bounding box center [372, 274] width 744 height 314
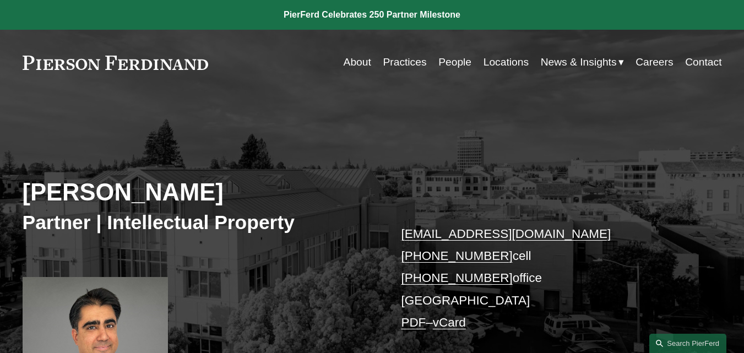
drag, startPoint x: 581, startPoint y: 171, endPoint x: 577, endPoint y: 165, distance: 7.0
click at [577, 165] on div "Sid Kapoor Partner | Intellectual Property sid.kapoor@pierferd.com +1.908.489.9…" at bounding box center [372, 263] width 744 height 292
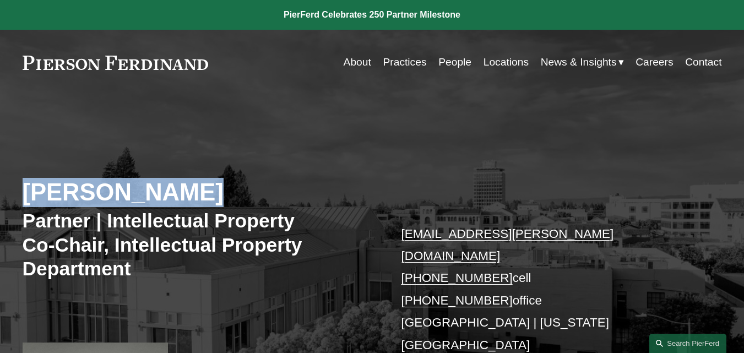
drag, startPoint x: 114, startPoint y: 184, endPoint x: 0, endPoint y: 183, distance: 114.5
click at [0, 183] on div "Naira Simmons Partner | Intellectual Property Co-Chair, Intellectual Property D…" at bounding box center [372, 307] width 744 height 381
drag, startPoint x: 299, startPoint y: 164, endPoint x: 391, endPoint y: 54, distance: 143.4
click at [299, 163] on div "Naira Simmons Partner | Intellectual Property Co-Chair, Intellectual Property D…" at bounding box center [372, 307] width 744 height 381
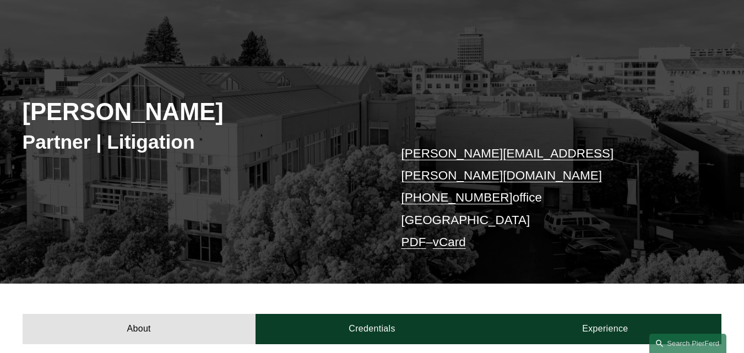
scroll to position [55, 0]
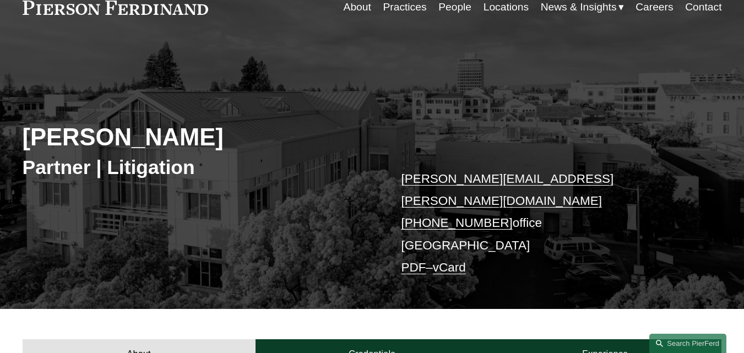
drag, startPoint x: 125, startPoint y: 136, endPoint x: 14, endPoint y: 130, distance: 110.8
click at [14, 130] on div "[PERSON_NAME] Partner | Litigation [PERSON_NAME][EMAIL_ADDRESS][PERSON_NAME][DO…" at bounding box center [372, 185] width 744 height 247
drag, startPoint x: 410, startPoint y: 123, endPoint x: 409, endPoint y: 95, distance: 27.5
click at [410, 121] on div "[PERSON_NAME] Partner | Litigation [PERSON_NAME][EMAIL_ADDRESS][PERSON_NAME][DO…" at bounding box center [372, 185] width 744 height 247
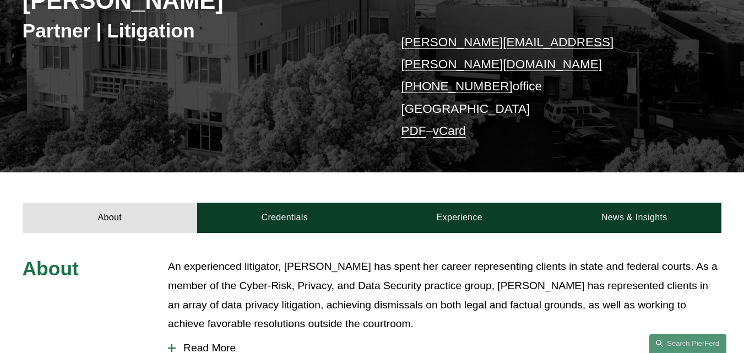
scroll to position [220, 0]
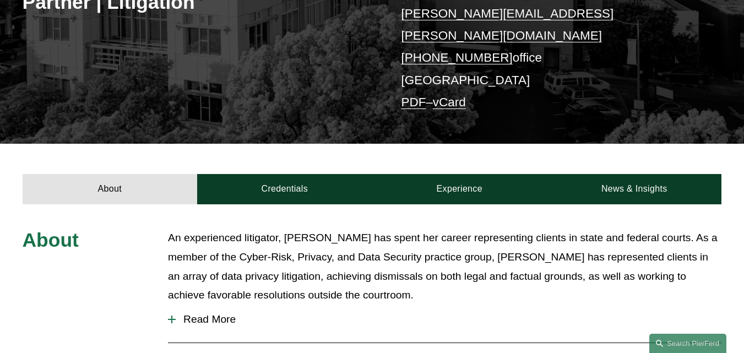
click at [298, 77] on div "Rachel N. Rivers Partner | Litigation rachel.rivers@pierferd.com +1.415.907.497…" at bounding box center [372, 20] width 744 height 247
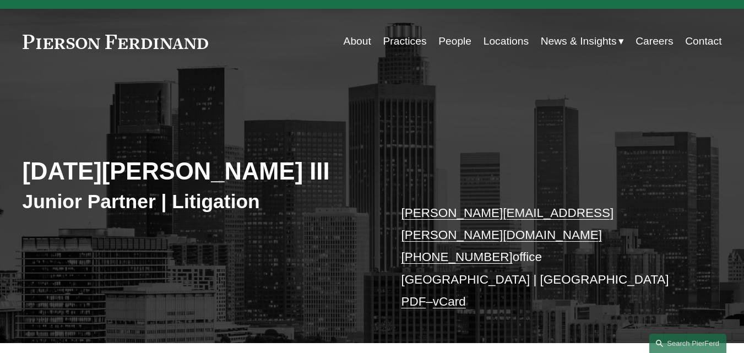
scroll to position [110, 0]
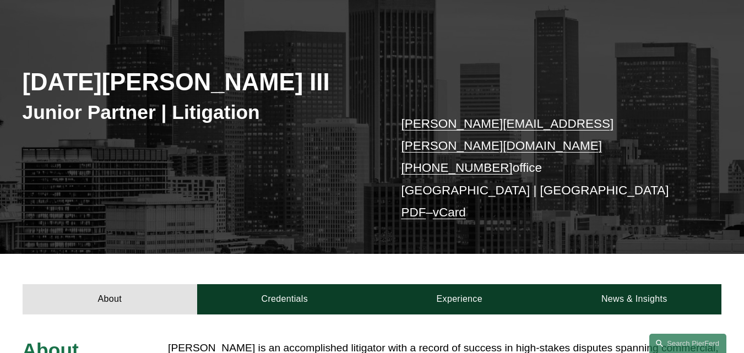
click at [451, 62] on div "[DATE][PERSON_NAME] III Junior Partner | Litigation [PERSON_NAME][EMAIL_ADDRESS…" at bounding box center [372, 130] width 744 height 247
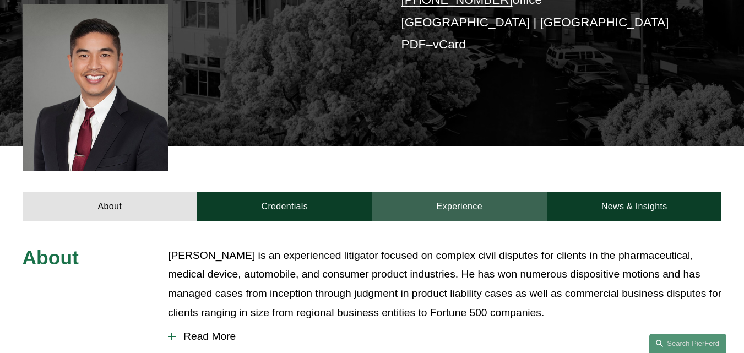
scroll to position [330, 0]
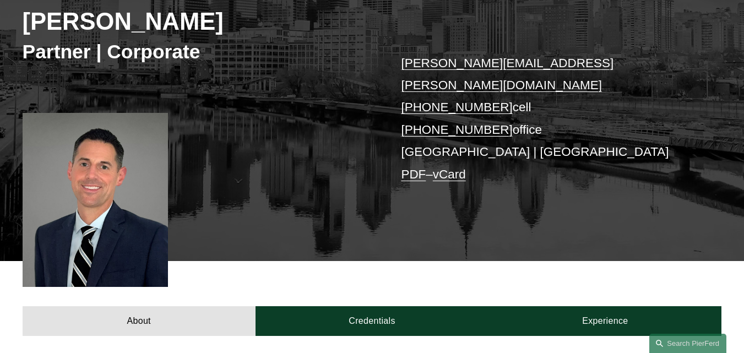
scroll to position [220, 0]
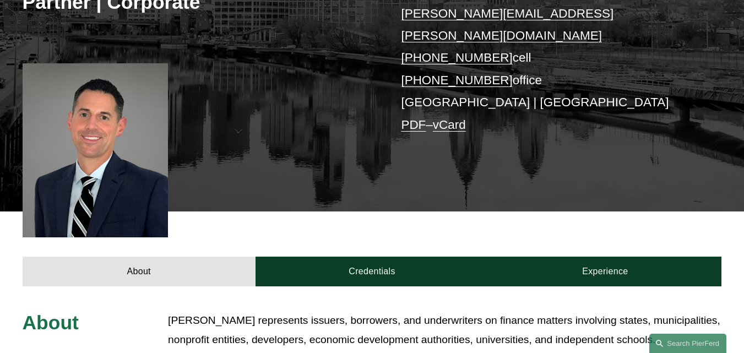
click at [381, 121] on div "[PERSON_NAME] Partner | Corporate [PERSON_NAME][EMAIL_ADDRESS][PERSON_NAME][DOM…" at bounding box center [372, 54] width 744 height 314
drag, startPoint x: 502, startPoint y: 155, endPoint x: 547, endPoint y: 9, distance: 152.0
click at [502, 155] on div "Michael C. Barnes Partner | Corporate michael.barnes@pierferd.com +1.856.981.16…" at bounding box center [372, 54] width 744 height 314
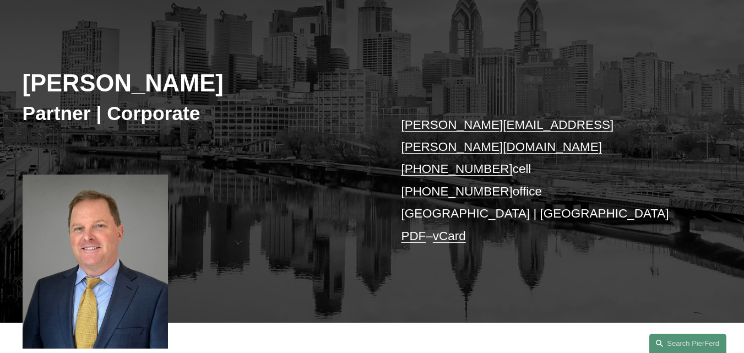
scroll to position [55, 0]
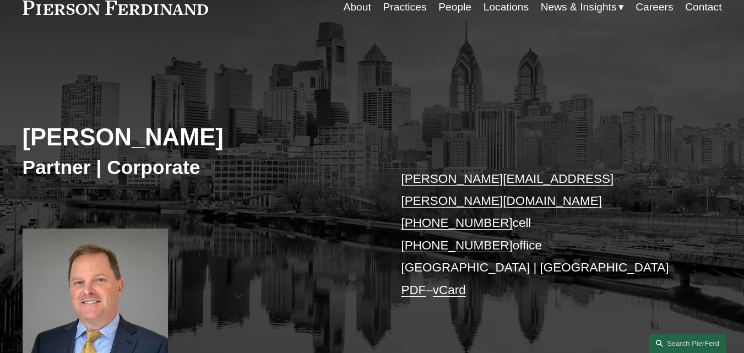
click at [305, 97] on div "Dan O’Brien Partner | Corporate dan.obrien@pierferd.com +1.610.299.1902 cell +1…" at bounding box center [372, 219] width 744 height 314
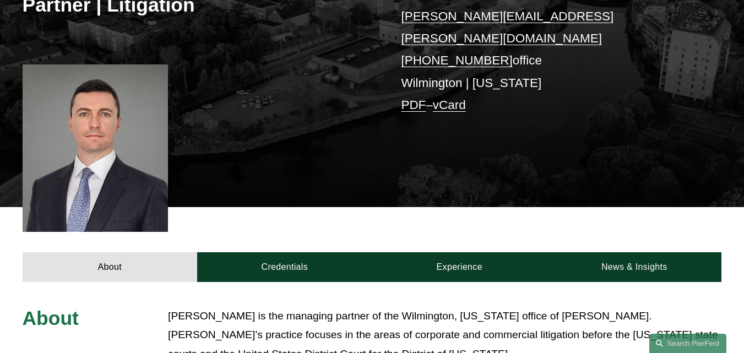
scroll to position [220, 0]
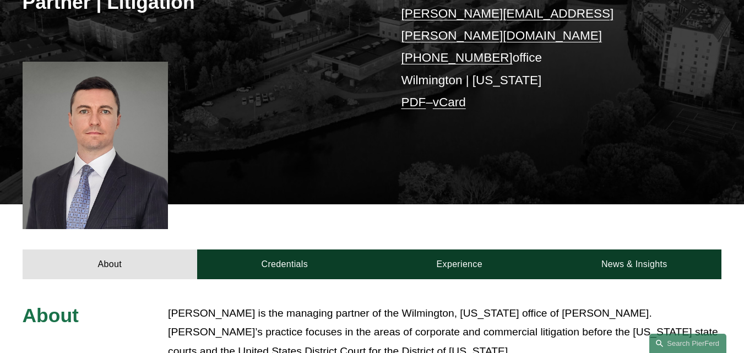
click at [297, 161] on div "Carl D. Neff Partner | Litigation carl.neff@pierferd.com +1.302.482.4244 office…" at bounding box center [372, 50] width 744 height 307
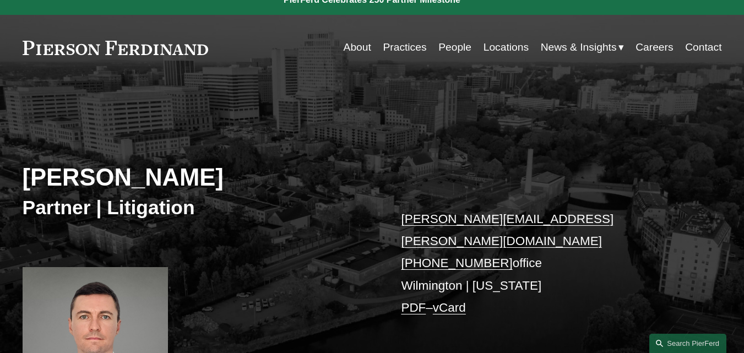
scroll to position [0, 0]
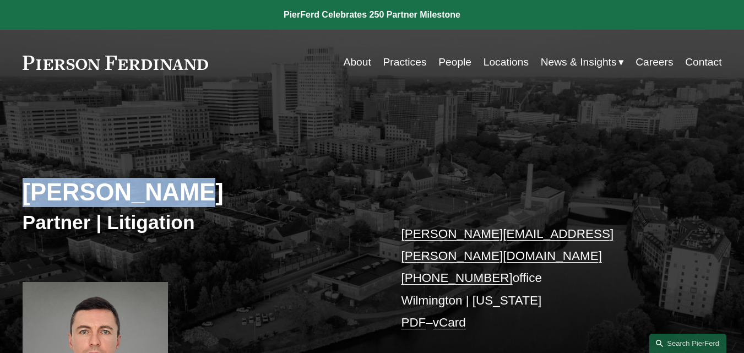
drag, startPoint x: 146, startPoint y: 198, endPoint x: 29, endPoint y: 197, distance: 116.7
click at [29, 197] on h2 "Carl D. Neff" at bounding box center [197, 192] width 349 height 29
copy h2 "Carl D. Neff"
click at [331, 174] on div "Carl D. Neff Partner | Litigation carl.neff@pierferd.com +1.302.482.4244 office…" at bounding box center [372, 270] width 744 height 307
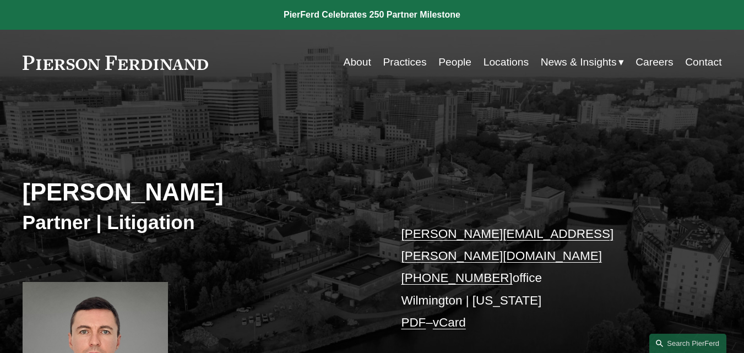
scroll to position [275, 0]
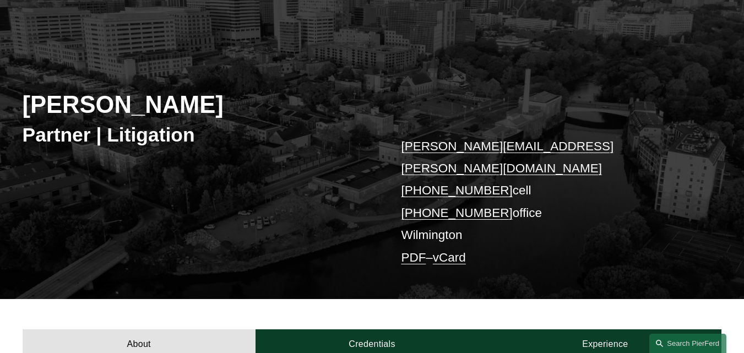
scroll to position [55, 0]
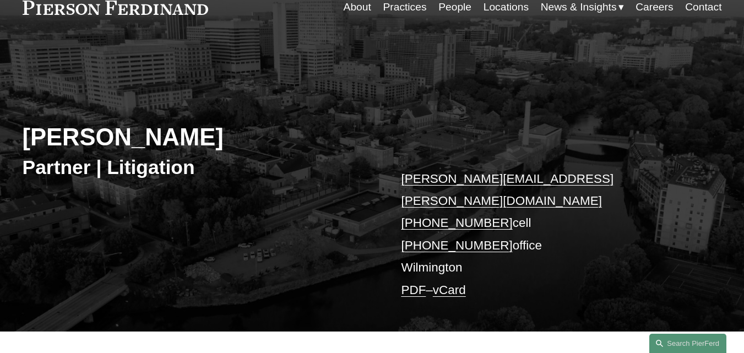
drag, startPoint x: 201, startPoint y: 143, endPoint x: 28, endPoint y: 142, distance: 173.4
click at [28, 142] on h2 "[PERSON_NAME]" at bounding box center [197, 137] width 349 height 29
copy h2 "[PERSON_NAME]"
drag, startPoint x: 298, startPoint y: 102, endPoint x: 312, endPoint y: 94, distance: 16.0
click at [298, 102] on div "Jeffrey Carbino Partner | Litigation jeffrey.carbino@pierferd.com +1.610.639.36…" at bounding box center [372, 196] width 744 height 269
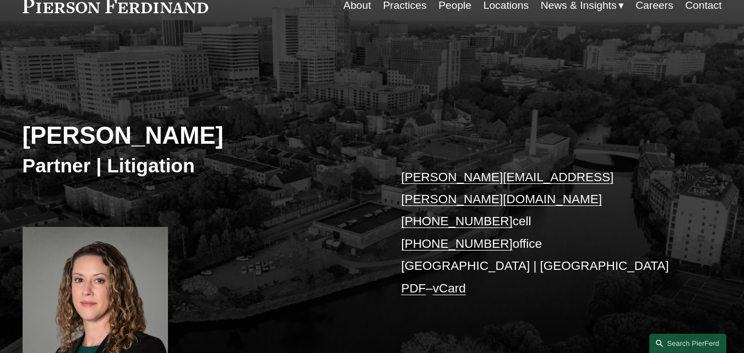
scroll to position [110, 0]
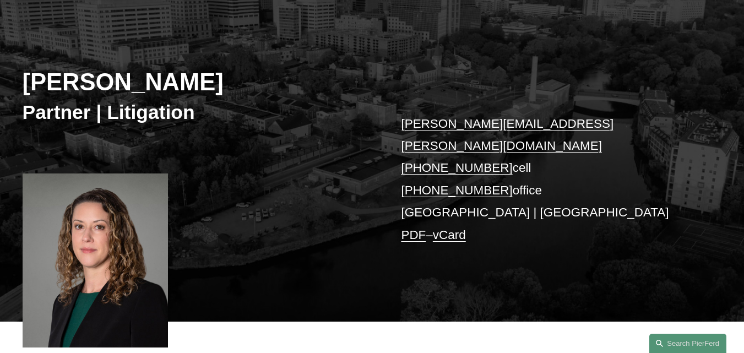
drag, startPoint x: 664, startPoint y: 134, endPoint x: 652, endPoint y: 129, distance: 13.3
click at [663, 134] on p "maura.burke@pierferd.com +1.267.237.2746 cell +1.267.702.3912 office Wilmington…" at bounding box center [546, 180] width 291 height 134
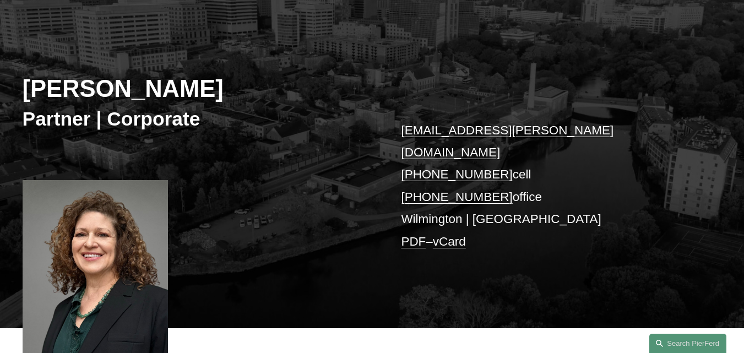
scroll to position [165, 0]
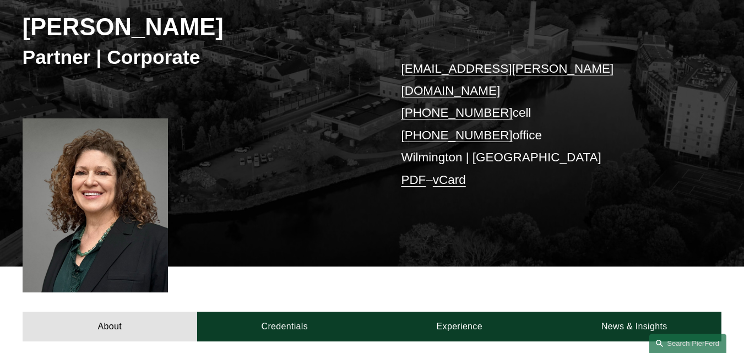
click at [312, 266] on div "About Credentials Experience News & Insights" at bounding box center [372, 303] width 744 height 75
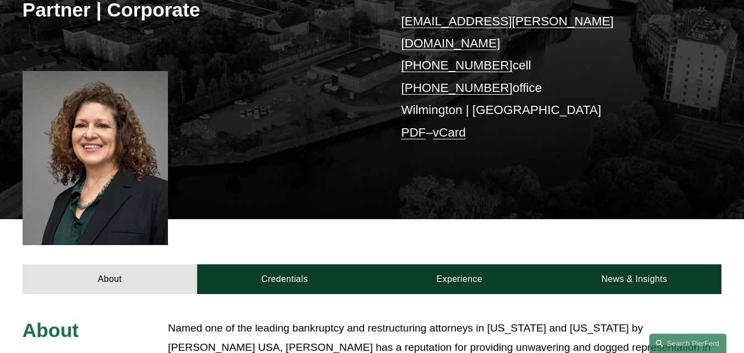
scroll to position [330, 0]
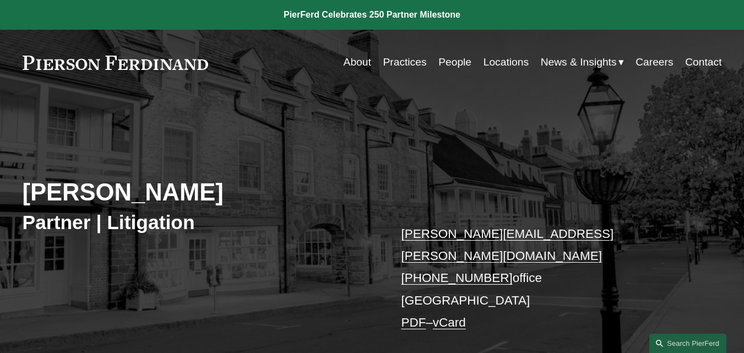
click at [413, 168] on div "Thomas J. O’Grady Partner | Litigation thomas.ogrady@pierferd.com +1.609.389.97…" at bounding box center [372, 240] width 744 height 247
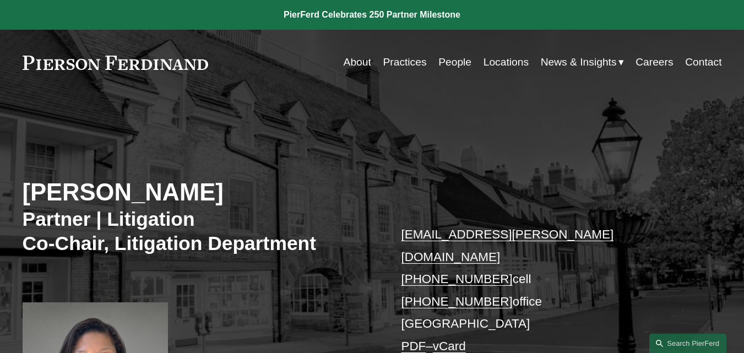
drag, startPoint x: 207, startPoint y: 198, endPoint x: 5, endPoint y: 184, distance: 202.5
click at [5, 184] on div "[PERSON_NAME] Partner | Litigation Co-Chair, Litigation Department [EMAIL_ADDRE…" at bounding box center [372, 282] width 744 height 330
copy h2 "[PERSON_NAME]"
click at [347, 128] on div "[PERSON_NAME] Partner | Litigation Co-Chair, Litigation Department [EMAIL_ADDRE…" at bounding box center [372, 282] width 744 height 330
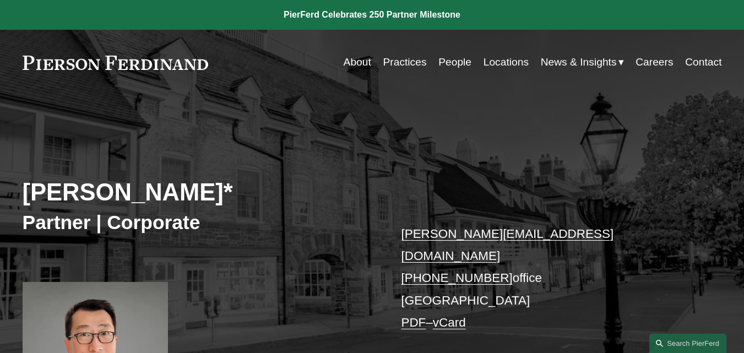
click at [390, 173] on div "Benjamin Qiu* Partner | Corporate benjamin.qiu@pierferd.com +1.862.398.1412 off…" at bounding box center [372, 270] width 744 height 307
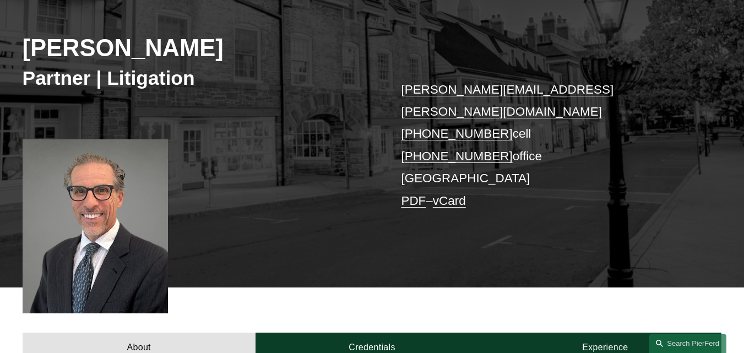
scroll to position [275, 0]
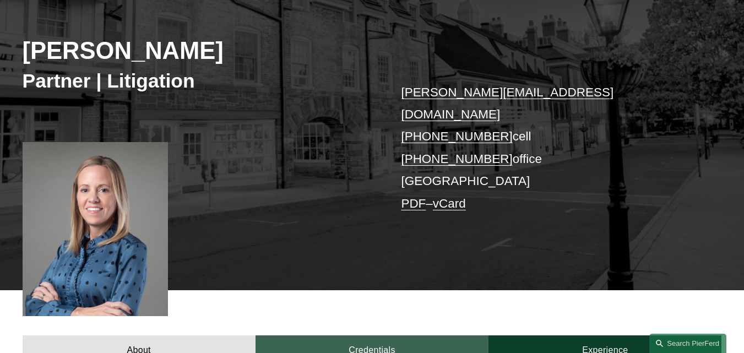
scroll to position [220, 0]
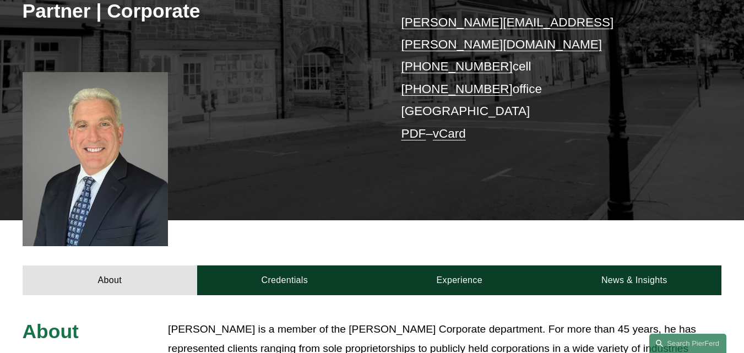
scroll to position [165, 0]
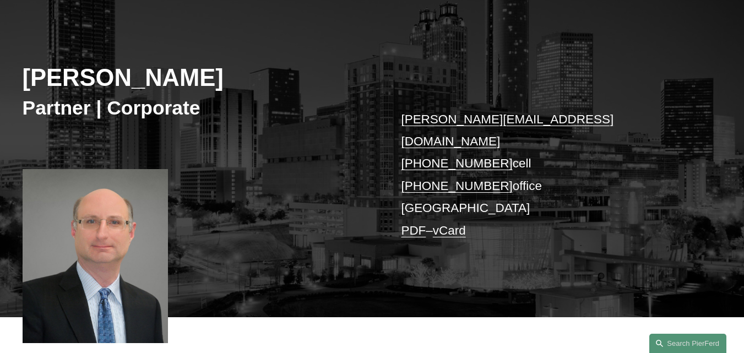
scroll to position [110, 0]
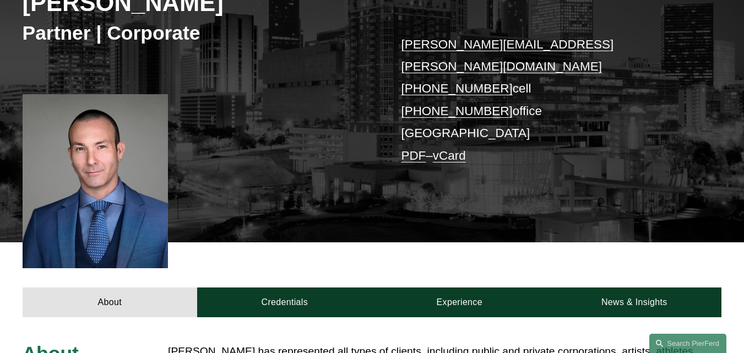
scroll to position [110, 0]
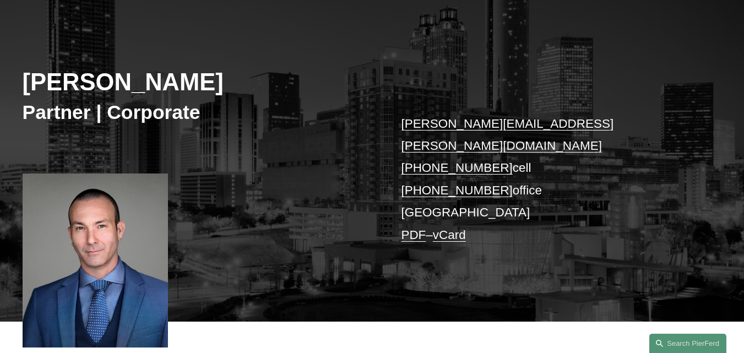
click at [267, 150] on div "Tyler Giles Partner | Corporate tyler.giles@pierferd.com +1.404.513.7511 cell +…" at bounding box center [372, 164] width 744 height 314
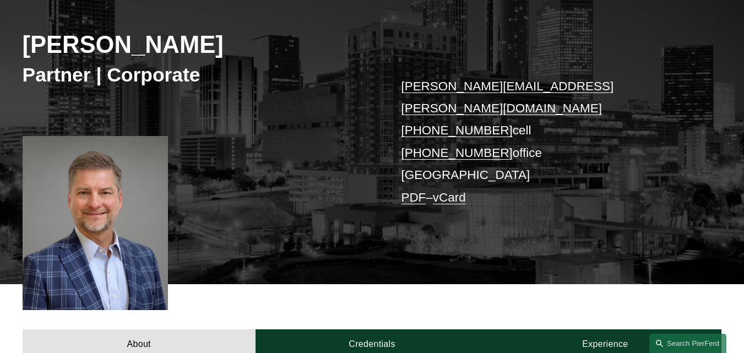
scroll to position [110, 0]
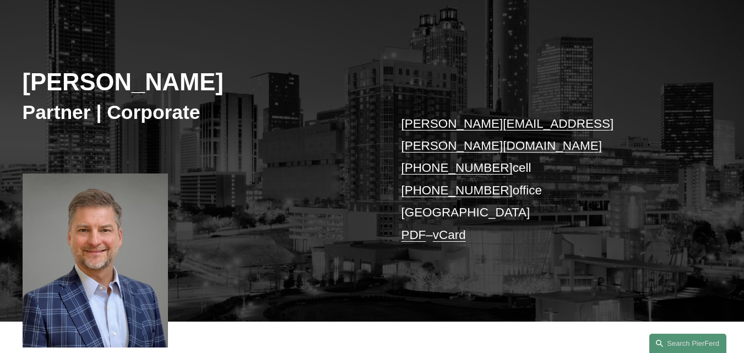
click at [338, 183] on div "[PERSON_NAME] Partner | Corporate [PERSON_NAME][EMAIL_ADDRESS][PERSON_NAME][DOM…" at bounding box center [372, 164] width 744 height 314
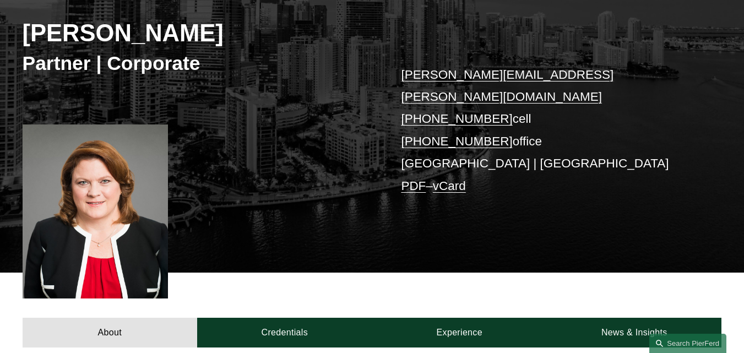
scroll to position [220, 0]
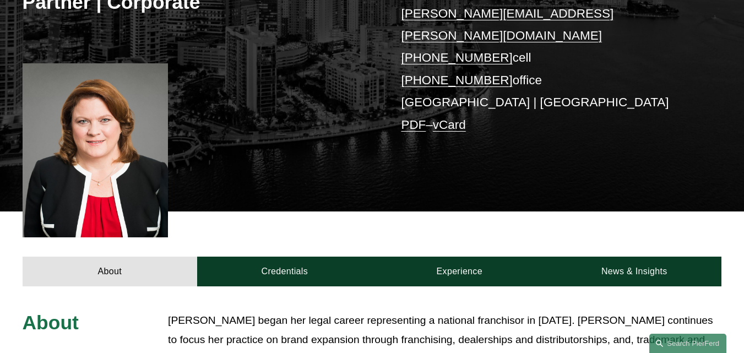
click at [333, 148] on div "Debra S. Hill Partner | Corporate debra.hill@pierferd.com +1.904.612.3780 cell …" at bounding box center [372, 54] width 744 height 314
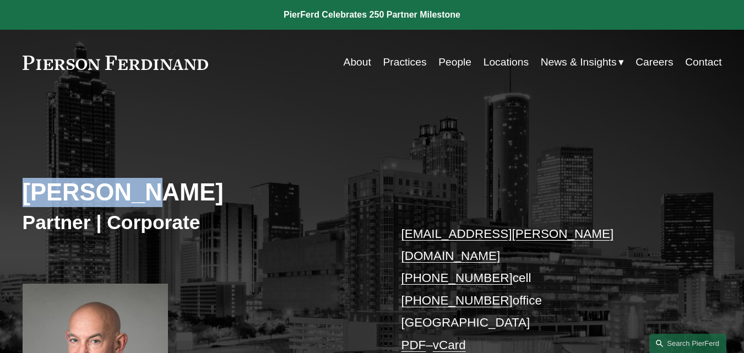
drag, startPoint x: 151, startPoint y: 188, endPoint x: 25, endPoint y: 188, distance: 125.5
click at [25, 188] on h2 "[PERSON_NAME]" at bounding box center [197, 192] width 349 height 29
click at [325, 182] on h2 "[PERSON_NAME]" at bounding box center [197, 192] width 349 height 29
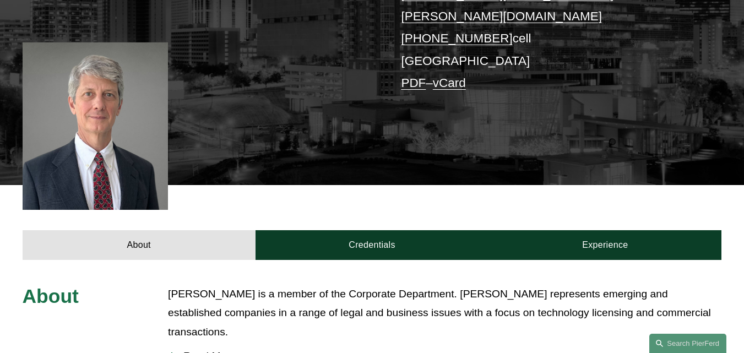
scroll to position [220, 0]
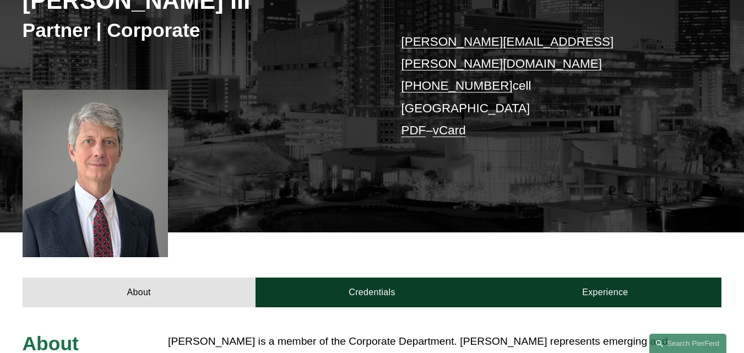
drag, startPoint x: 660, startPoint y: 99, endPoint x: 592, endPoint y: 65, distance: 76.6
click at [657, 99] on div "[PERSON_NAME] [PERSON_NAME] III Partner | Corporate [PERSON_NAME][EMAIL_ADDRESS…" at bounding box center [372, 64] width 744 height 335
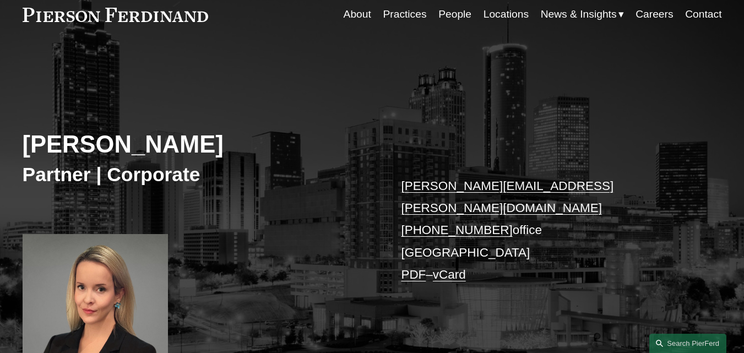
scroll to position [220, 0]
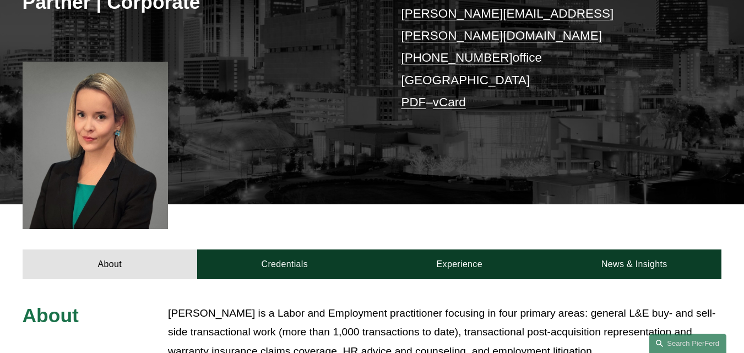
click at [396, 141] on div "[PERSON_NAME] Partner | Corporate [PERSON_NAME][EMAIL_ADDRESS][PERSON_NAME][DOM…" at bounding box center [372, 50] width 744 height 307
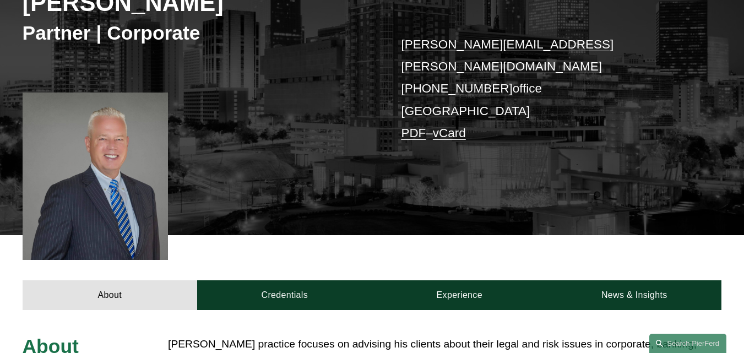
scroll to position [220, 0]
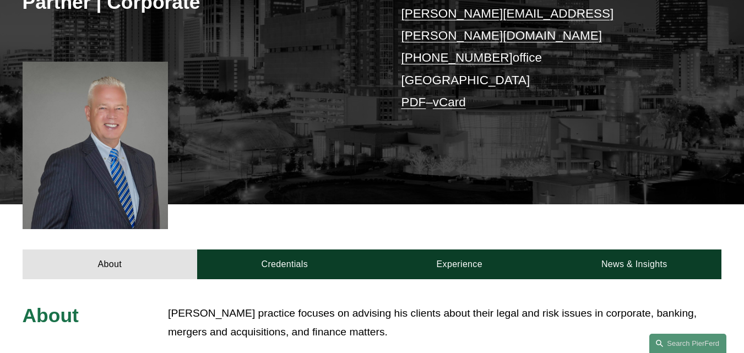
click at [482, 153] on div "James C. Wheeler Partner | Corporate james.wheeler@pierferd.com +1.404.490.1704…" at bounding box center [372, 50] width 744 height 307
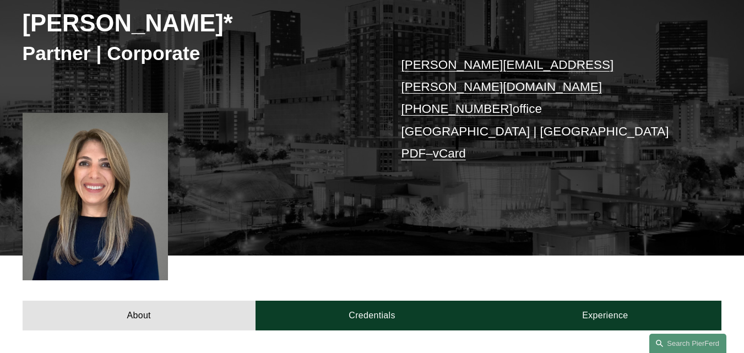
scroll to position [220, 0]
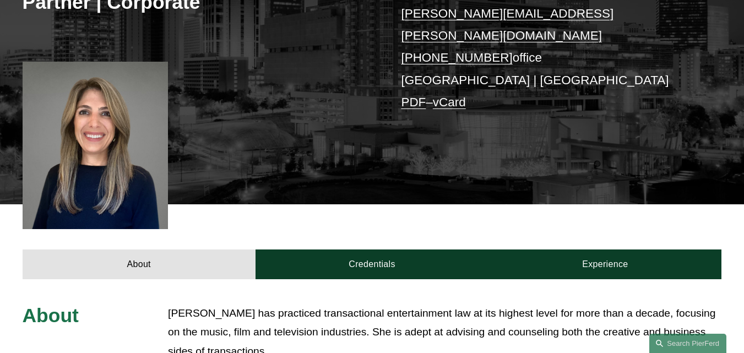
click at [238, 89] on div "[PERSON_NAME]* Partner | Corporate [PERSON_NAME][EMAIL_ADDRESS][PERSON_NAME][DO…" at bounding box center [372, 50] width 744 height 307
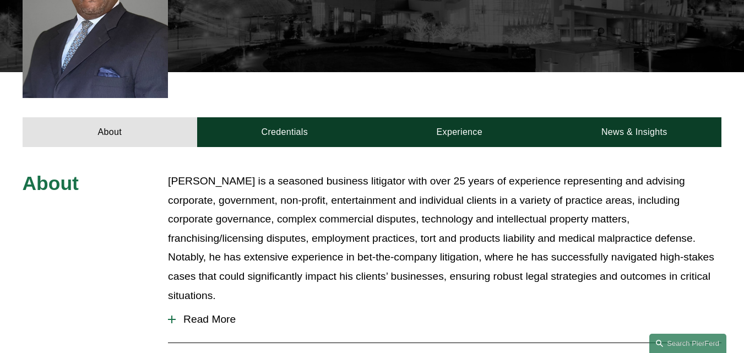
scroll to position [385, 0]
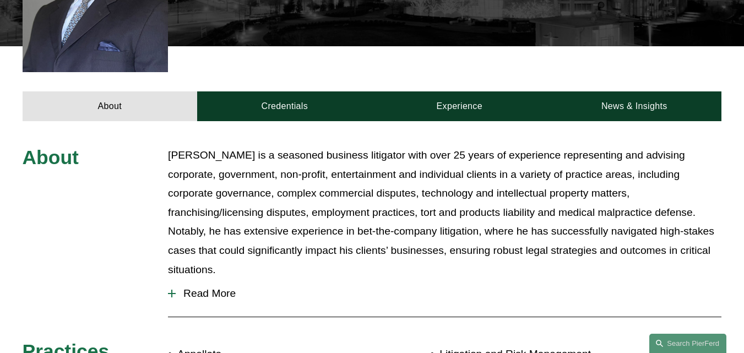
drag, startPoint x: 481, startPoint y: 151, endPoint x: 493, endPoint y: 106, distance: 46.6
click at [482, 151] on p "Mr. Thompson is a seasoned business litigator with over 25 years of experience …" at bounding box center [444, 212] width 553 height 133
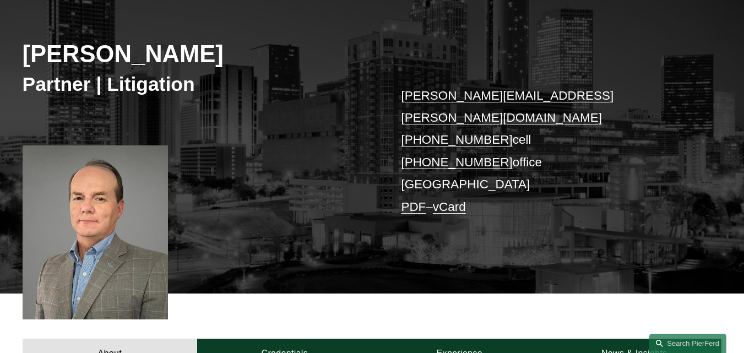
scroll to position [110, 0]
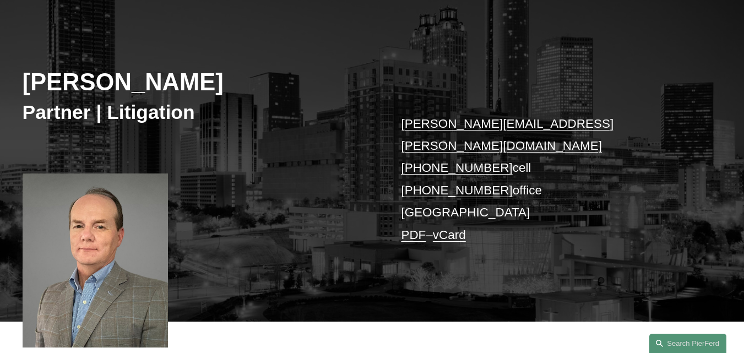
drag, startPoint x: 152, startPoint y: 175, endPoint x: 176, endPoint y: 166, distance: 25.4
click at [153, 174] on div at bounding box center [96, 260] width 146 height 174
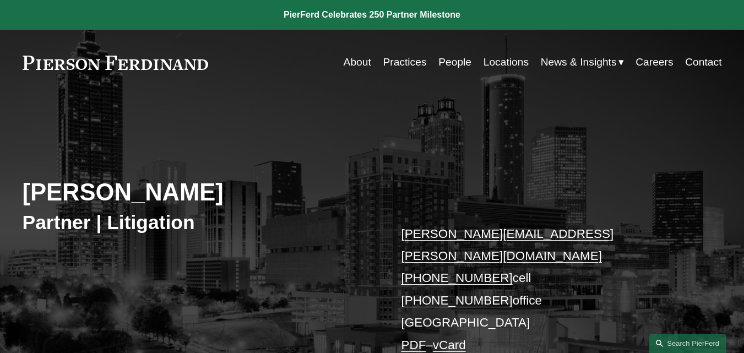
scroll to position [165, 0]
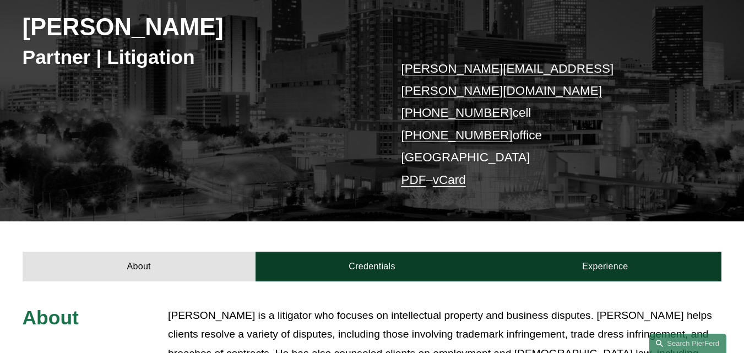
drag, startPoint x: 326, startPoint y: 145, endPoint x: 381, endPoint y: 68, distance: 95.1
click at [326, 145] on div "[PERSON_NAME] Partner | Litigation [PERSON_NAME][EMAIL_ADDRESS][PERSON_NAME][DO…" at bounding box center [372, 86] width 744 height 269
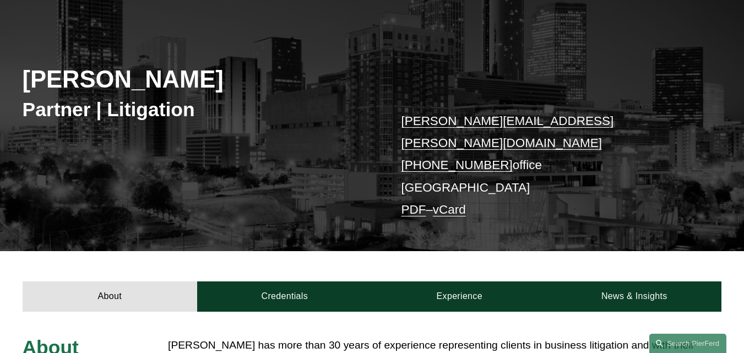
scroll to position [55, 0]
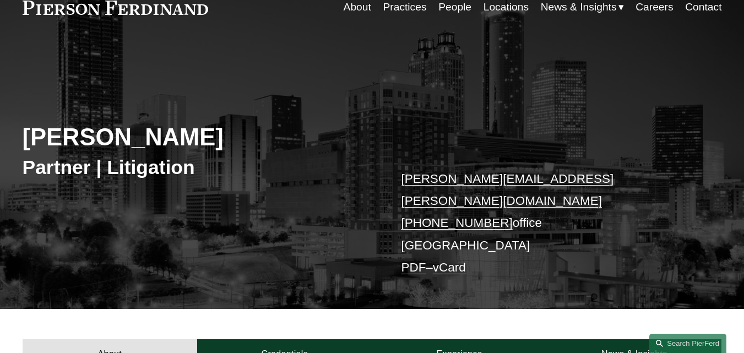
drag, startPoint x: 96, startPoint y: 135, endPoint x: 7, endPoint y: 138, distance: 89.8
click at [7, 138] on div "[PERSON_NAME] Partner | Litigation [PERSON_NAME][EMAIL_ADDRESS][PERSON_NAME][DO…" at bounding box center [372, 185] width 744 height 247
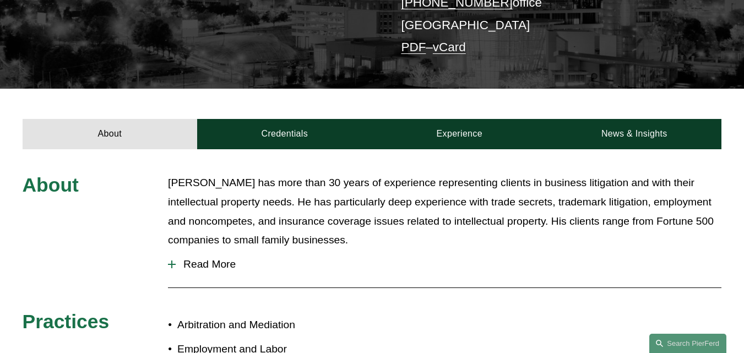
scroll to position [440, 0]
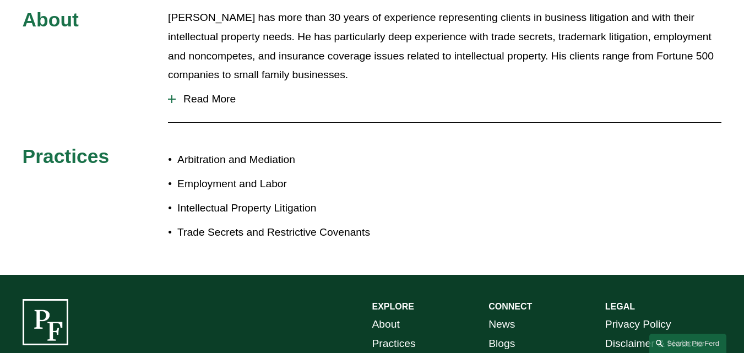
click at [420, 209] on div "About David Pardue has more than 30 years of experience representing clients in…" at bounding box center [372, 129] width 744 height 242
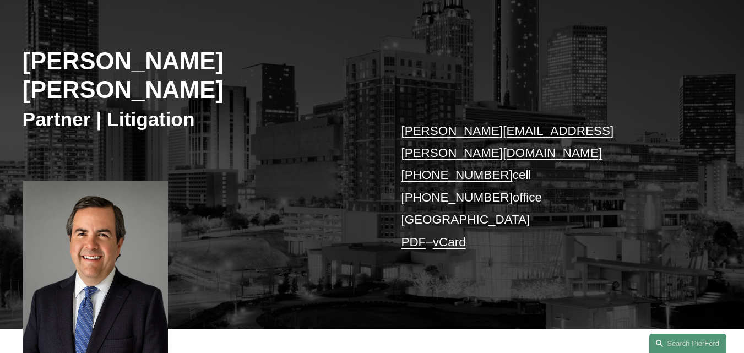
scroll to position [110, 0]
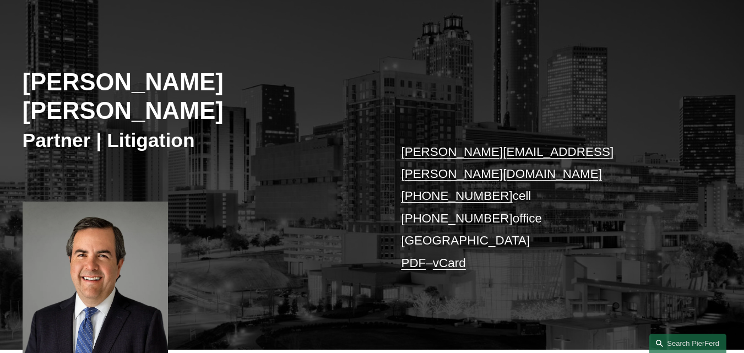
drag, startPoint x: 679, startPoint y: 220, endPoint x: 604, endPoint y: 15, distance: 217.5
click at [667, 207] on p "bates.lovett@pierferd.com +1.912.844.1346 cell +1.912.335.4467 office Atlanta P…" at bounding box center [546, 208] width 291 height 134
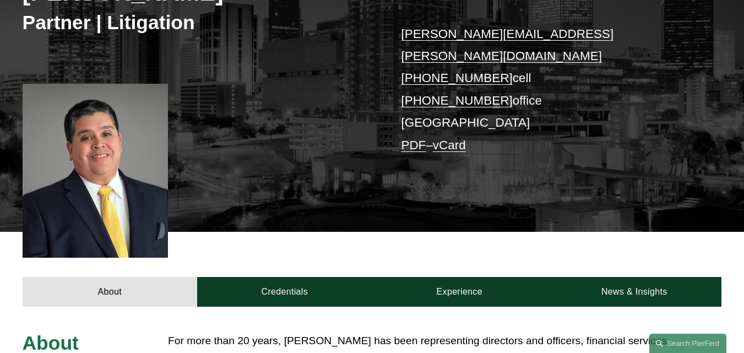
scroll to position [165, 0]
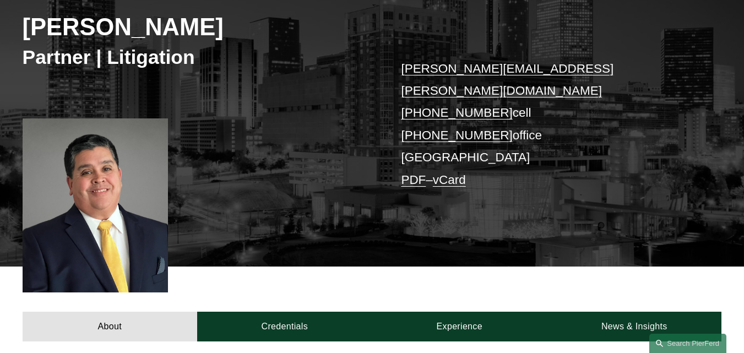
drag, startPoint x: 299, startPoint y: 193, endPoint x: 488, endPoint y: 21, distance: 254.8
click at [299, 193] on div "John Goselin Partner | Litigation john.goselin@pierferd.com +1.678.478.3570 cel…" at bounding box center [372, 109] width 744 height 314
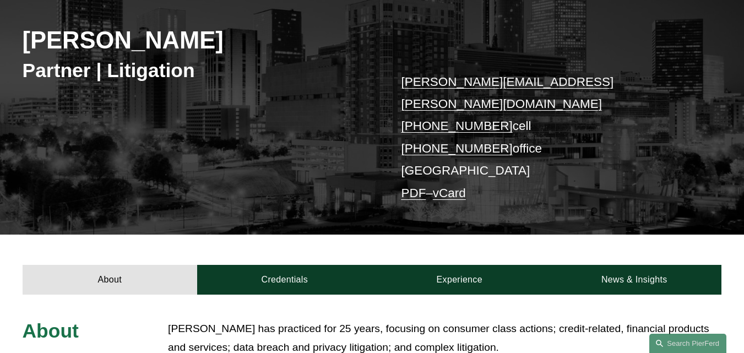
scroll to position [55, 0]
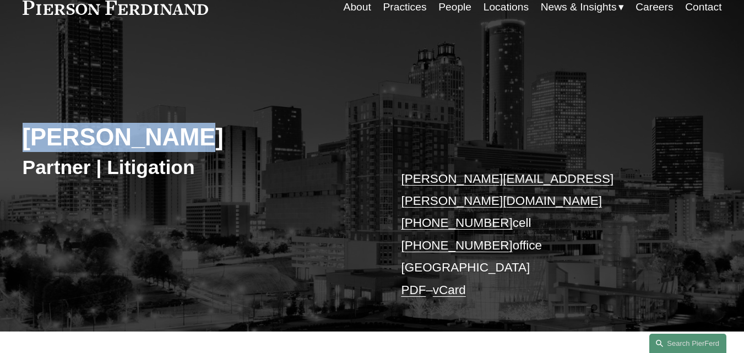
drag, startPoint x: 192, startPoint y: 136, endPoint x: 9, endPoint y: 130, distance: 182.8
click at [9, 130] on div "[PERSON_NAME] Partner | Litigation [PERSON_NAME][EMAIL_ADDRESS][PERSON_NAME][DO…" at bounding box center [372, 196] width 744 height 269
copy h2 "[PERSON_NAME]"
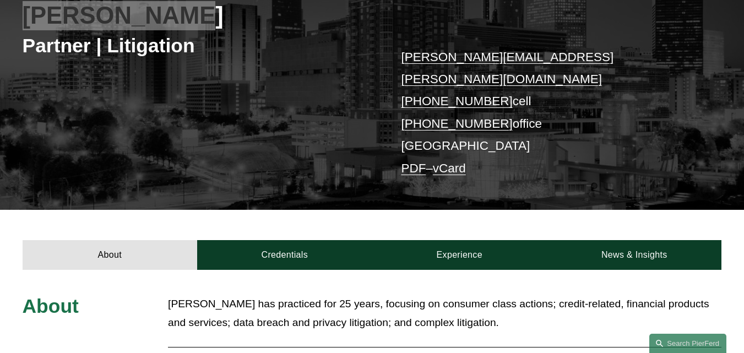
scroll to position [220, 0]
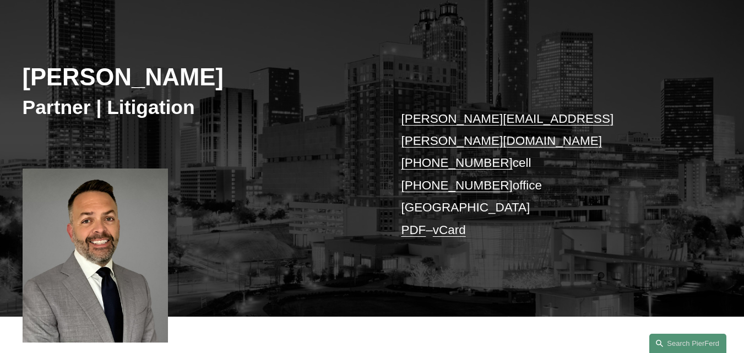
scroll to position [220, 0]
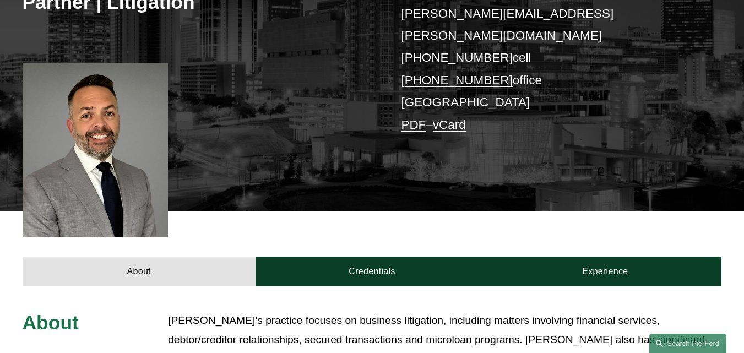
drag, startPoint x: 418, startPoint y: 204, endPoint x: 495, endPoint y: 49, distance: 172.8
click at [416, 211] on div "About Credentials Experience" at bounding box center [372, 248] width 744 height 75
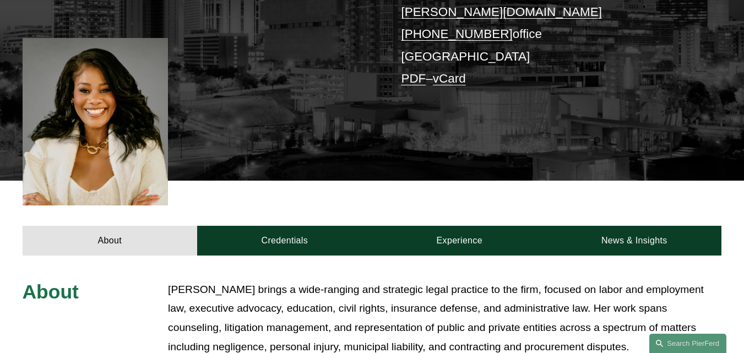
scroll to position [275, 0]
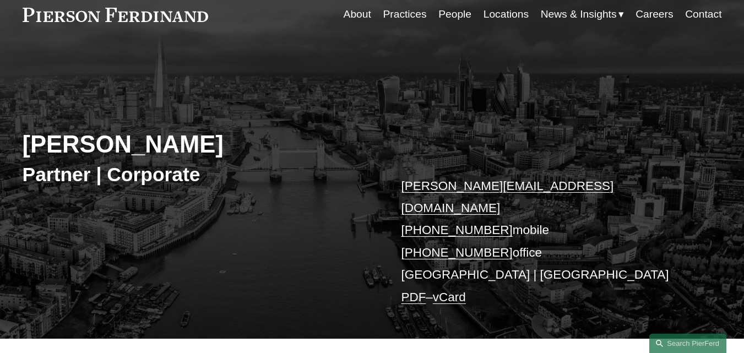
scroll to position [55, 0]
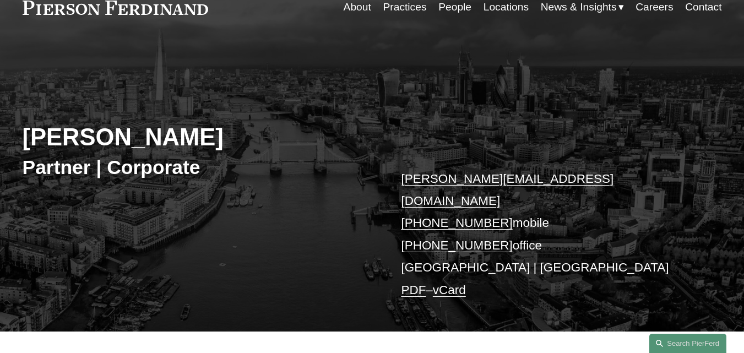
click at [416, 124] on div "Leiza Bladd-Symms Partner | Corporate leiza.bladdsymms@pierferd.com +44 79 1962…" at bounding box center [372, 196] width 744 height 269
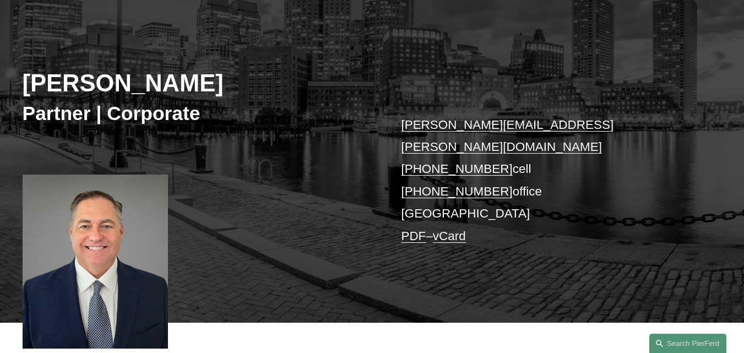
scroll to position [165, 0]
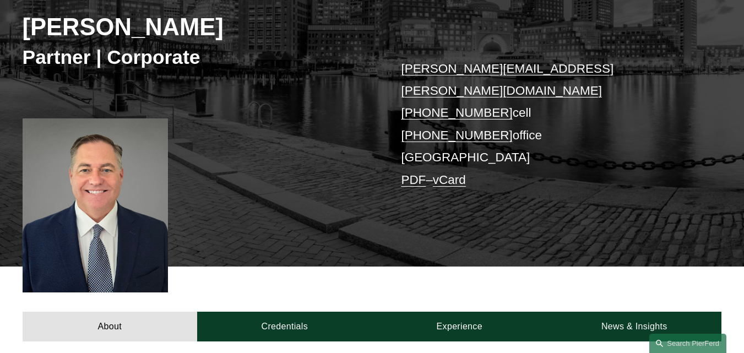
click at [348, 200] on div "Peter J. Cahill Partner | Corporate peter.cahill@pierferd.com +1.781.915.4058 c…" at bounding box center [372, 109] width 744 height 314
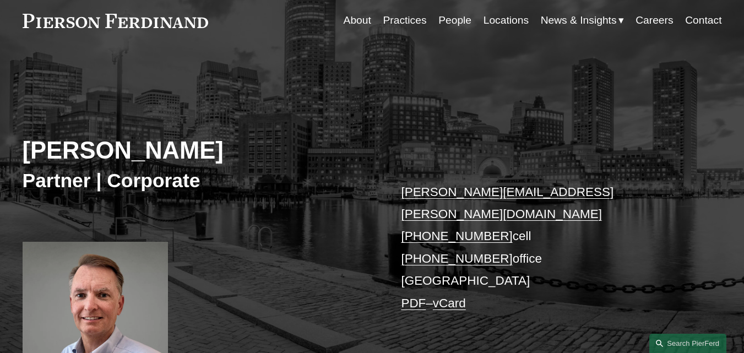
scroll to position [110, 0]
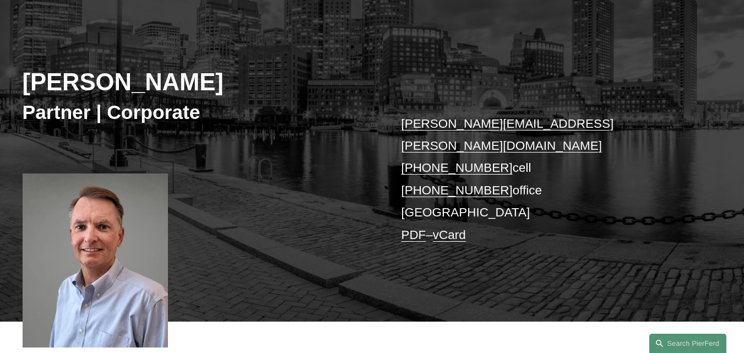
drag, startPoint x: 468, startPoint y: 117, endPoint x: 439, endPoint y: 124, distance: 30.7
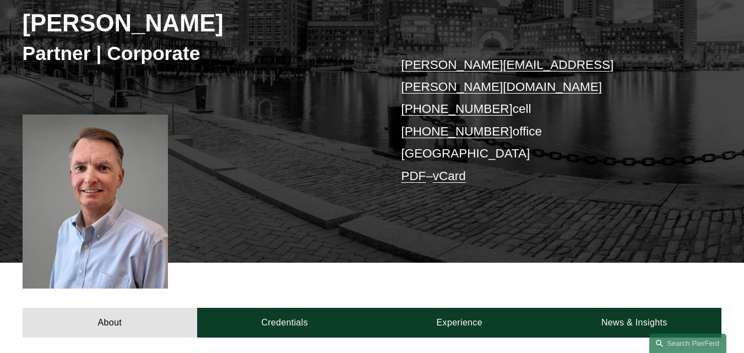
scroll to position [275, 0]
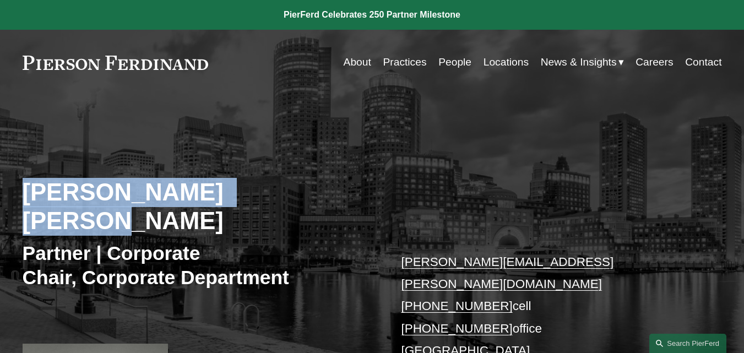
drag, startPoint x: 319, startPoint y: 193, endPoint x: 21, endPoint y: 194, distance: 297.8
click at [21, 194] on div "[PERSON_NAME] [PERSON_NAME] Partner | Corporate Chair, Corporate Department [PE…" at bounding box center [372, 303] width 744 height 372
click at [445, 134] on div "[PERSON_NAME] [PERSON_NAME] Partner | Corporate Chair, Corporate Department [PE…" at bounding box center [372, 303] width 744 height 372
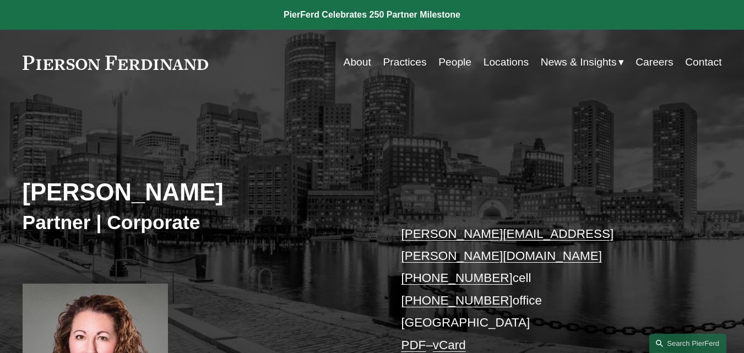
click at [447, 149] on div "Jennifer Toone Partner | Corporate jennifer.toone@pierferd.com +1.508.207.8839 …" at bounding box center [372, 274] width 744 height 314
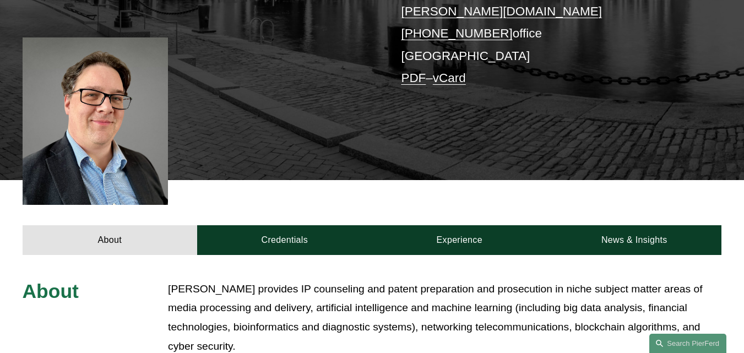
scroll to position [110, 0]
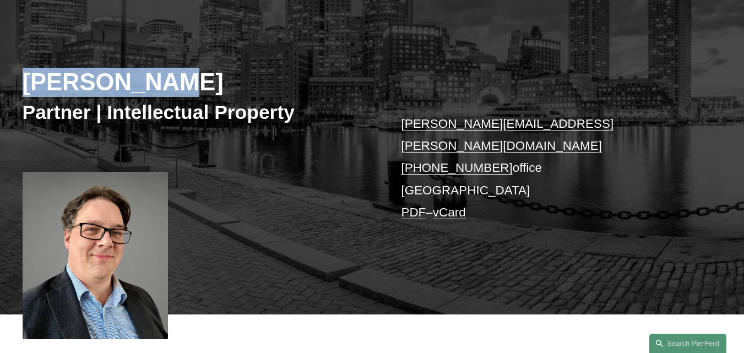
drag, startPoint x: 195, startPoint y: 86, endPoint x: 10, endPoint y: 89, distance: 184.4
click at [10, 89] on div "[PERSON_NAME] Partner | Intellectual Property [PERSON_NAME][EMAIL_ADDRESS][PERS…" at bounding box center [372, 160] width 744 height 307
copy h2 "[PERSON_NAME]"
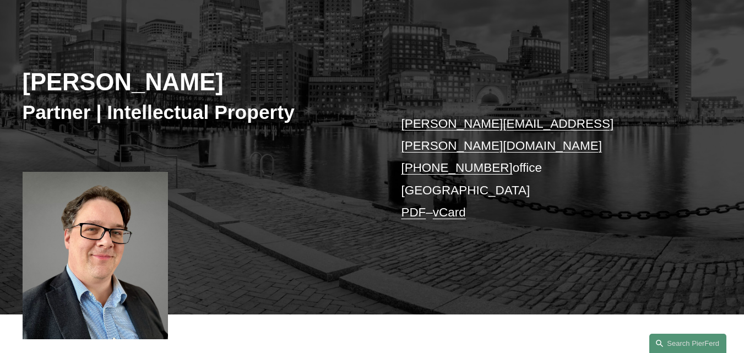
drag, startPoint x: 343, startPoint y: 252, endPoint x: 440, endPoint y: 150, distance: 140.9
click at [345, 252] on div "[PERSON_NAME] Partner | Intellectual Property [PERSON_NAME][EMAIL_ADDRESS][PERS…" at bounding box center [372, 160] width 744 height 307
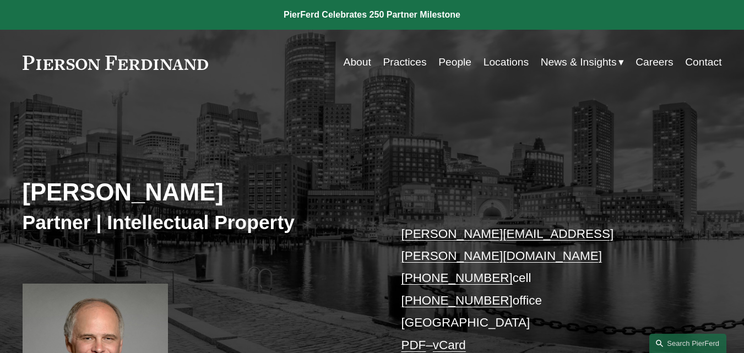
drag, startPoint x: 557, startPoint y: 137, endPoint x: 510, endPoint y: 4, distance: 141.2
click at [557, 137] on div "[PERSON_NAME] Partner | Intellectual Property [PERSON_NAME][EMAIL_ADDRESS][PERS…" at bounding box center [372, 274] width 744 height 314
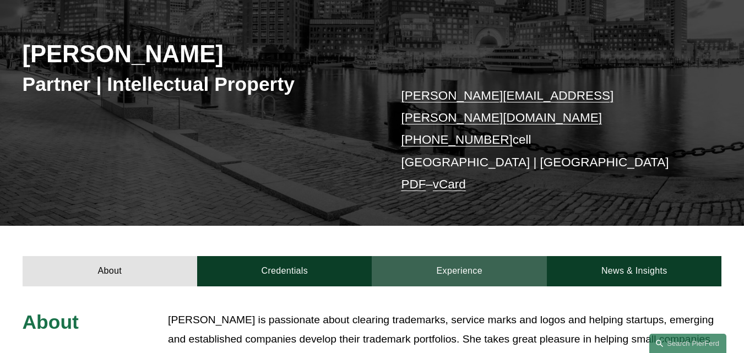
scroll to position [165, 0]
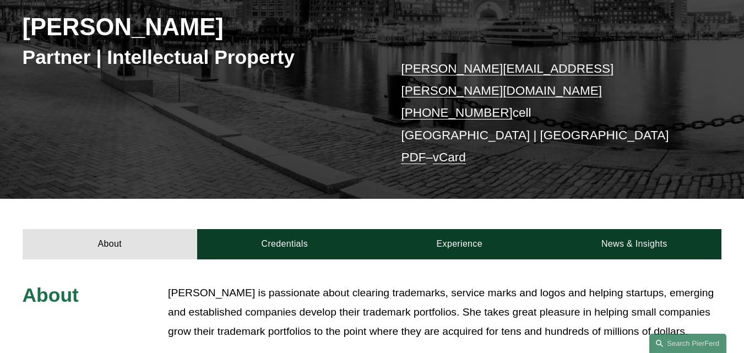
drag, startPoint x: 330, startPoint y: 111, endPoint x: 441, endPoint y: 65, distance: 119.7
click at [330, 111] on div "[PERSON_NAME] Partner | Intellectual Property [PERSON_NAME][EMAIL_ADDRESS][PERS…" at bounding box center [372, 75] width 744 height 247
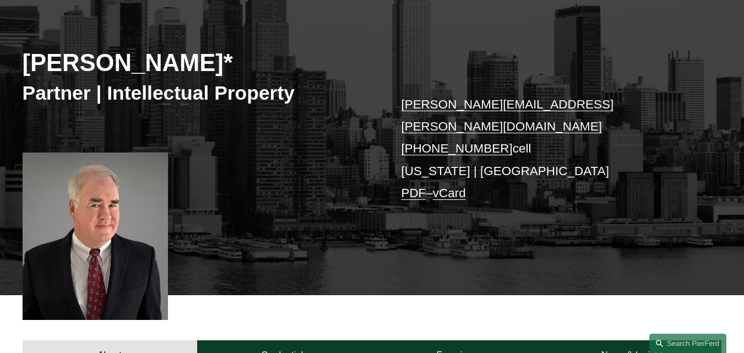
scroll to position [110, 0]
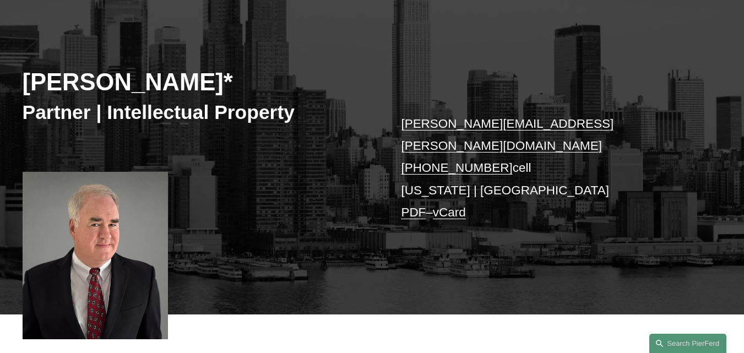
drag, startPoint x: 237, startPoint y: 84, endPoint x: 24, endPoint y: 82, distance: 213.0
click at [28, 81] on h2 "Jeffrey Ambroziak*" at bounding box center [197, 82] width 349 height 29
click at [21, 83] on div "Jeffrey Ambroziak* Partner | Intellectual Property jeffrey.ambroziak@pierferd.c…" at bounding box center [372, 160] width 744 height 307
drag, startPoint x: 23, startPoint y: 82, endPoint x: 232, endPoint y: 84, distance: 209.2
click at [232, 84] on h2 "Jeffrey Ambroziak*" at bounding box center [197, 82] width 349 height 29
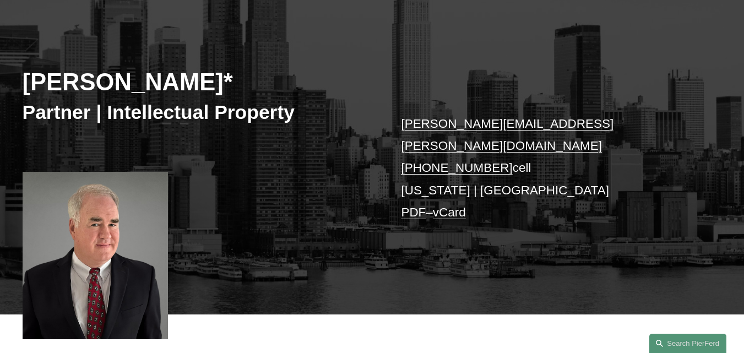
copy h2 "Jeffrey Ambroziak"
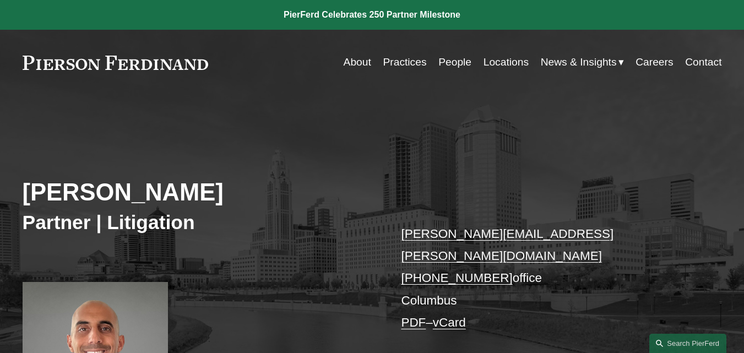
click at [478, 163] on div "[PERSON_NAME] Partner | Litigation [PERSON_NAME][EMAIL_ADDRESS][PERSON_NAME][DO…" at bounding box center [372, 270] width 744 height 307
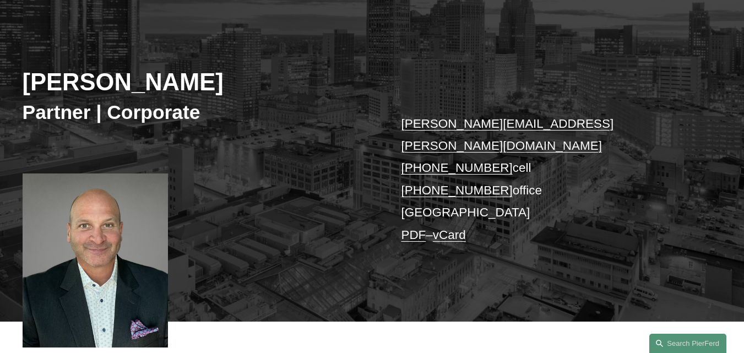
scroll to position [110, 0]
click at [291, 234] on div "[PERSON_NAME] Partner | Corporate [PERSON_NAME][EMAIL_ADDRESS][PERSON_NAME][DOM…" at bounding box center [372, 164] width 744 height 314
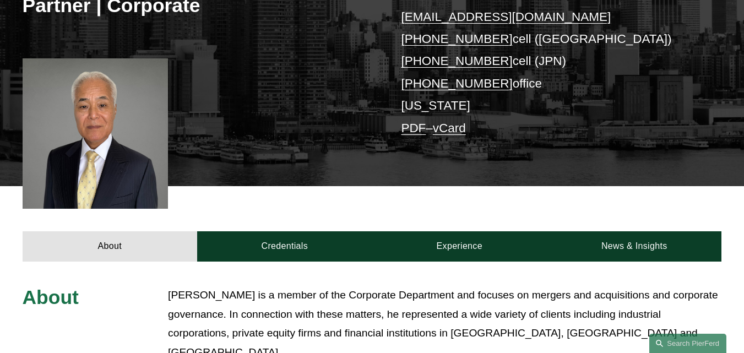
scroll to position [165, 0]
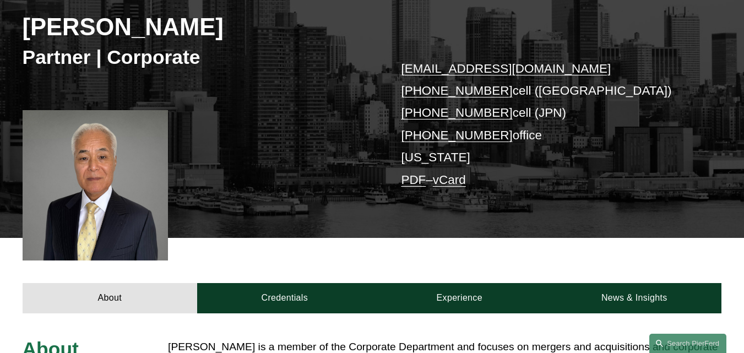
click at [303, 150] on div "[PERSON_NAME] Partner | Corporate [EMAIL_ADDRESS][DOMAIN_NAME] [PHONE_NUMBER] c…" at bounding box center [372, 95] width 744 height 286
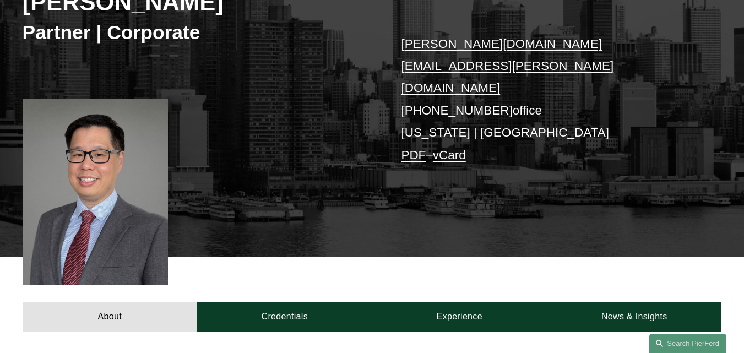
scroll to position [110, 0]
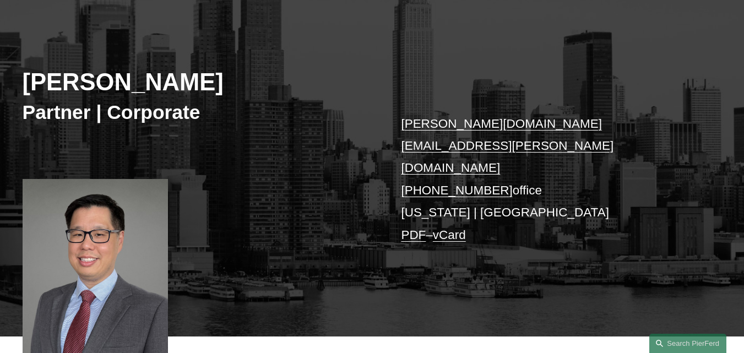
click at [275, 215] on div "Dean H. Wang Partner | Corporate dean.wang@pierferd.com +1.808.892.3315 office …" at bounding box center [372, 171] width 744 height 329
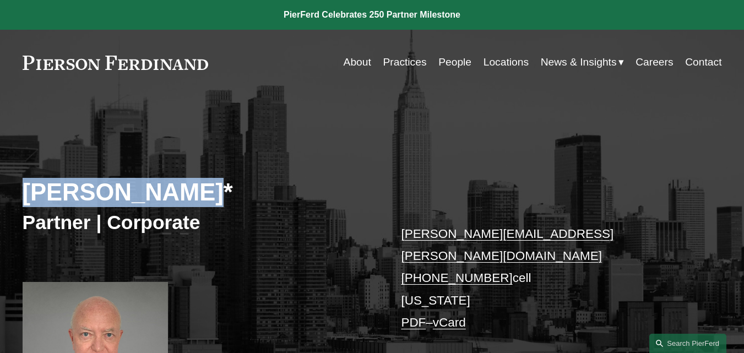
drag, startPoint x: 9, startPoint y: 198, endPoint x: 176, endPoint y: 196, distance: 166.2
click at [176, 196] on div "[PERSON_NAME]* Partner | Corporate [PERSON_NAME][EMAIL_ADDRESS][PERSON_NAME][DO…" at bounding box center [372, 270] width 744 height 307
copy h2 "[PERSON_NAME]"
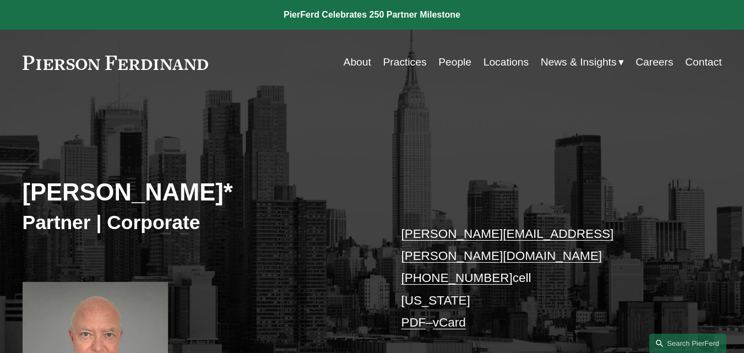
click at [329, 161] on div "[PERSON_NAME]* Partner | Corporate [PERSON_NAME][EMAIL_ADDRESS][PERSON_NAME][DO…" at bounding box center [372, 270] width 744 height 307
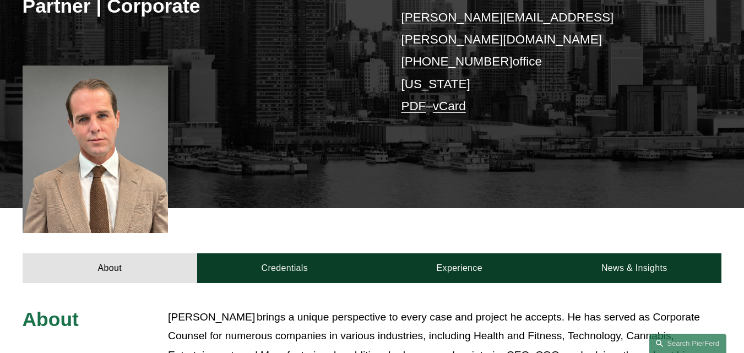
scroll to position [385, 0]
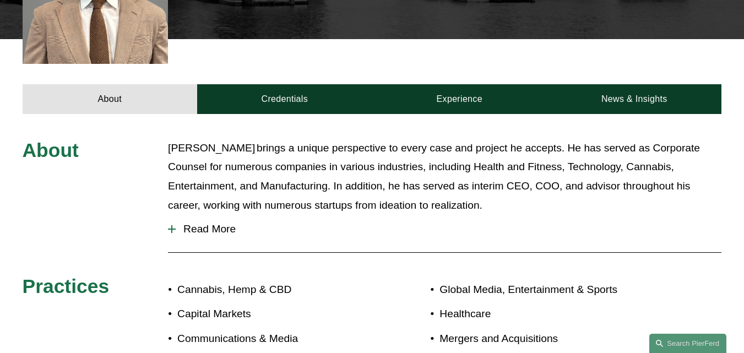
click at [401, 160] on p "[PERSON_NAME] brings a unique perspective to every case and project he accepts.…" at bounding box center [444, 177] width 553 height 77
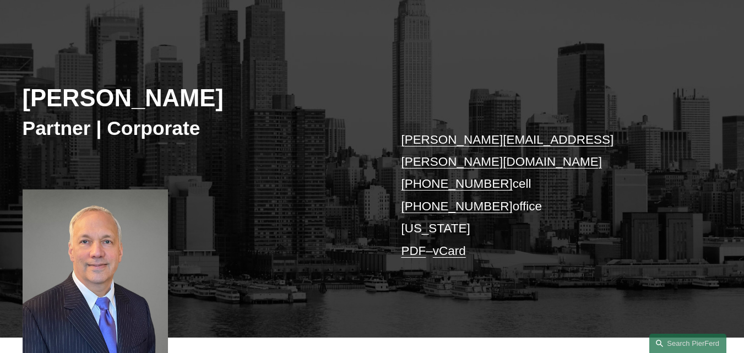
scroll to position [55, 0]
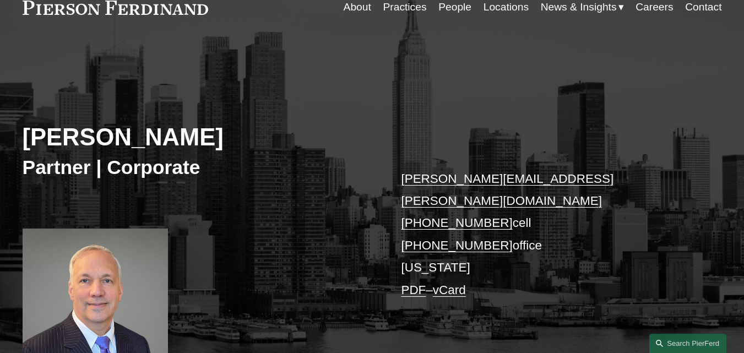
drag, startPoint x: 293, startPoint y: 244, endPoint x: 293, endPoint y: 201, distance: 42.4
click at [293, 244] on div "[PERSON_NAME] Partner | Corporate [PERSON_NAME][EMAIL_ADDRESS][PERSON_NAME][DOM…" at bounding box center [372, 219] width 744 height 314
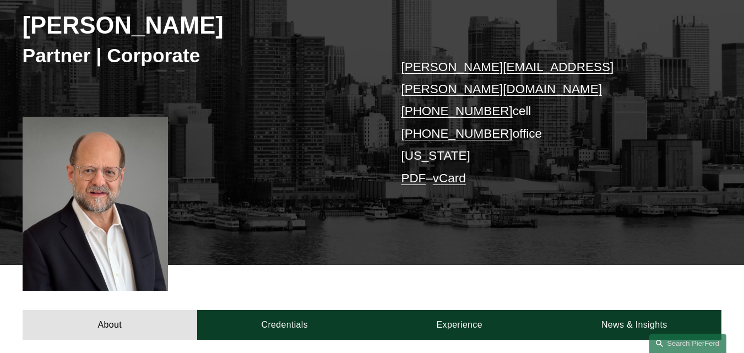
scroll to position [110, 0]
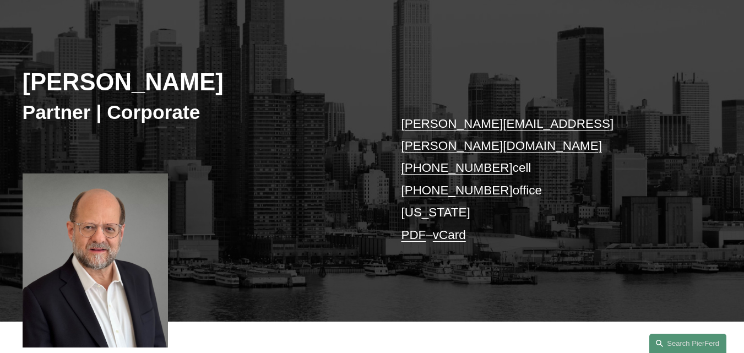
click at [322, 181] on div "Eric J. Peterman Partner | Corporate eric.peterman@pierferd.com +1.917.716.6943…" at bounding box center [372, 164] width 744 height 314
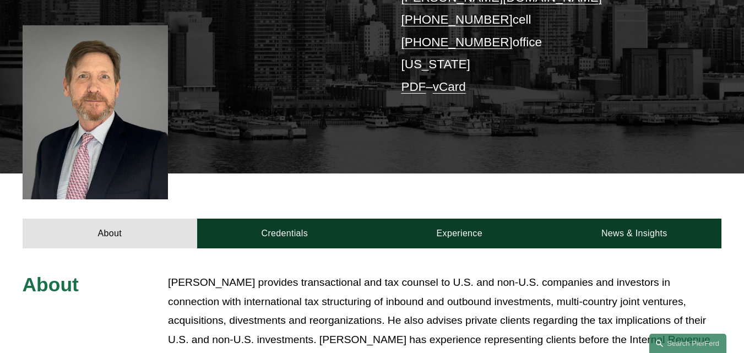
scroll to position [330, 0]
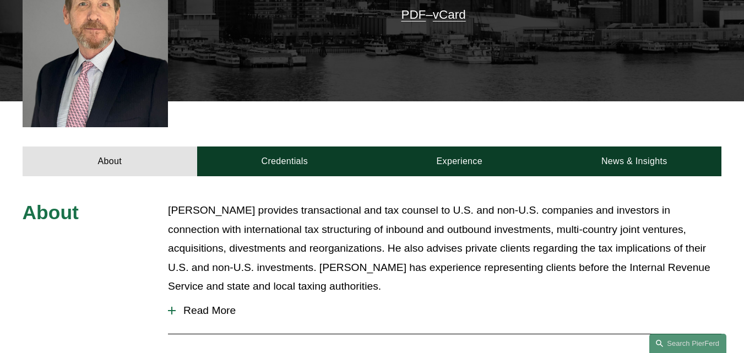
click at [327, 225] on p "[PERSON_NAME] provides transactional and tax counsel to U.S. and non-U.S. compa…" at bounding box center [444, 248] width 553 height 95
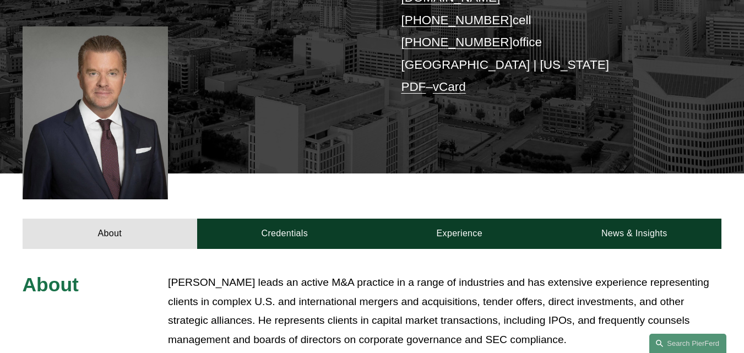
scroll to position [55, 0]
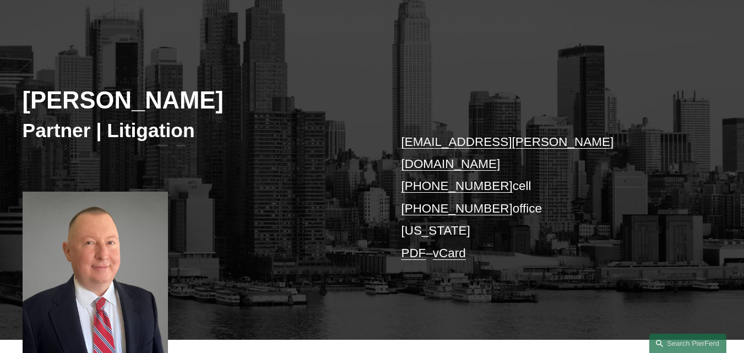
scroll to position [110, 0]
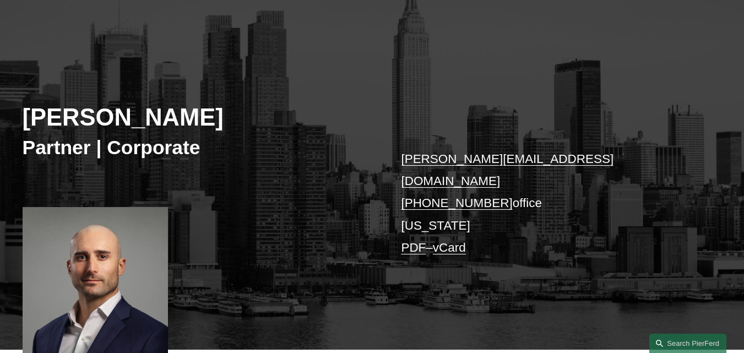
scroll to position [165, 0]
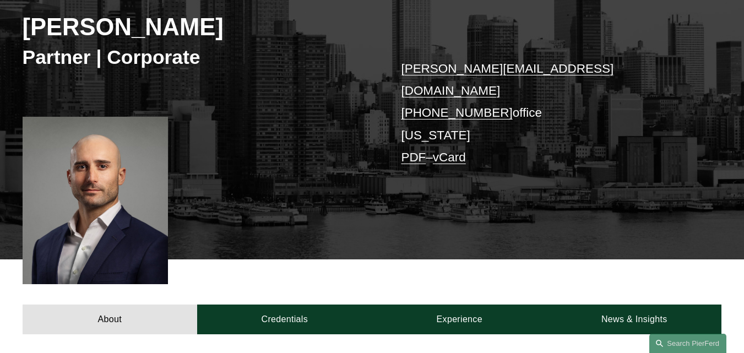
drag, startPoint x: 469, startPoint y: 62, endPoint x: 407, endPoint y: 87, distance: 66.4
click at [365, 107] on div "Michael Kar Partner | Corporate michael.kar@pierferd.com +1.631.215.3415 office…" at bounding box center [372, 105] width 744 height 307
drag, startPoint x: 323, startPoint y: 139, endPoint x: 319, endPoint y: 118, distance: 21.2
click at [323, 139] on div "Michael Kar Partner | Corporate michael.kar@pierferd.com +1.631.215.3415 office…" at bounding box center [372, 105] width 744 height 307
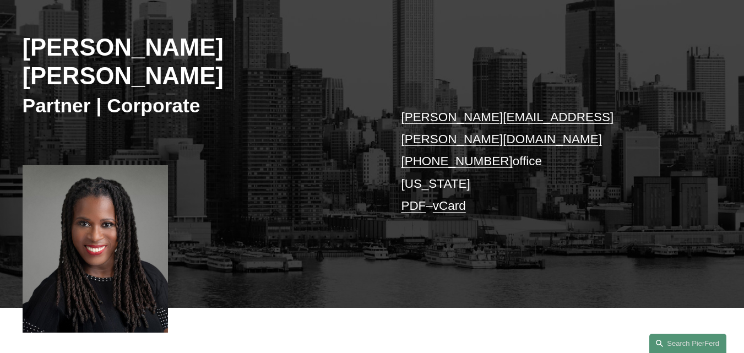
scroll to position [110, 0]
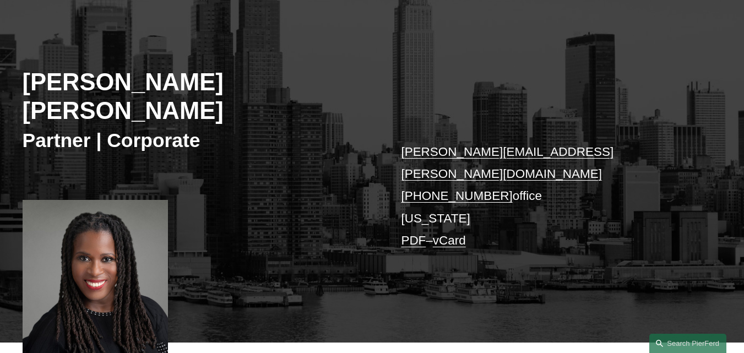
click at [327, 139] on div "[PERSON_NAME] [PERSON_NAME] Partner | Corporate [PERSON_NAME][EMAIL_ADDRESS][PE…" at bounding box center [372, 174] width 744 height 335
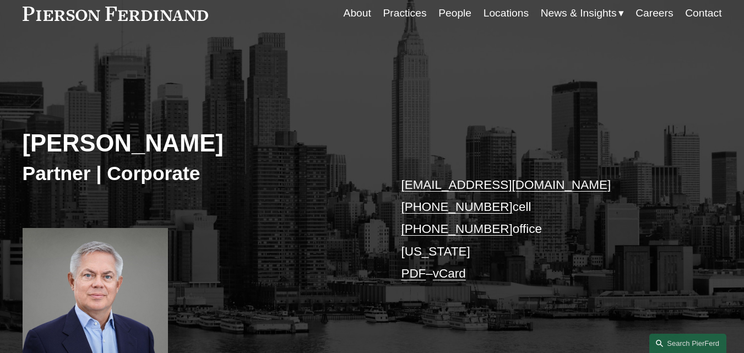
scroll to position [220, 0]
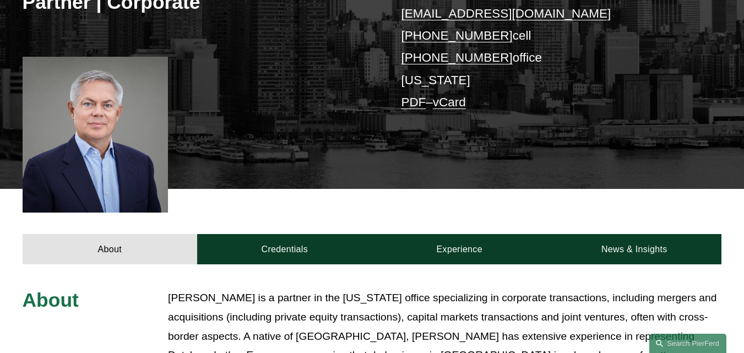
click at [542, 190] on article "[PERSON_NAME] Partner | Corporate [EMAIL_ADDRESS][DOMAIN_NAME] [PHONE_NUMBER] c…" at bounding box center [372, 167] width 744 height 775
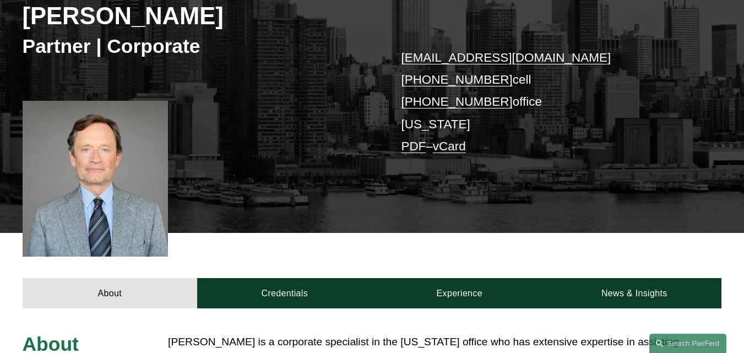
scroll to position [165, 0]
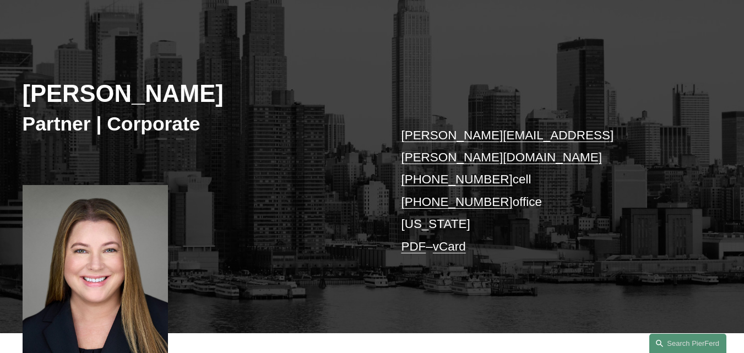
scroll to position [55, 0]
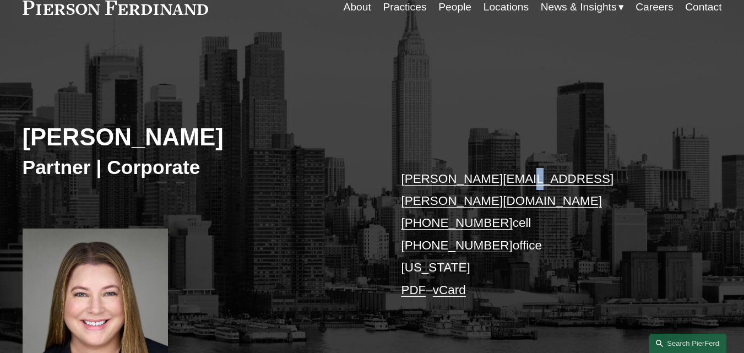
drag, startPoint x: 506, startPoint y: 118, endPoint x: 436, endPoint y: 64, distance: 87.5
click at [493, 108] on div "[PERSON_NAME] Partner | Corporate [PERSON_NAME][EMAIL_ADDRESS][PERSON_NAME][DOM…" at bounding box center [372, 219] width 744 height 314
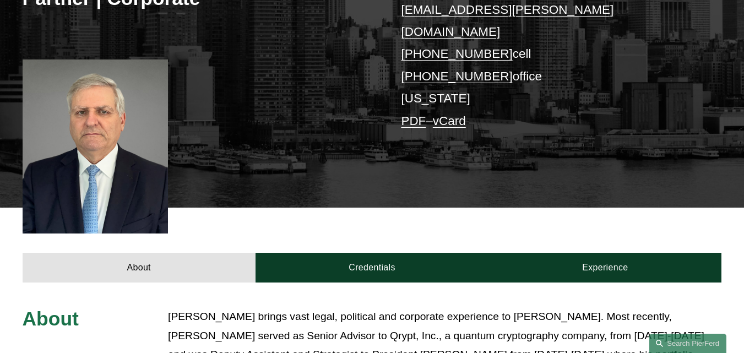
scroll to position [165, 0]
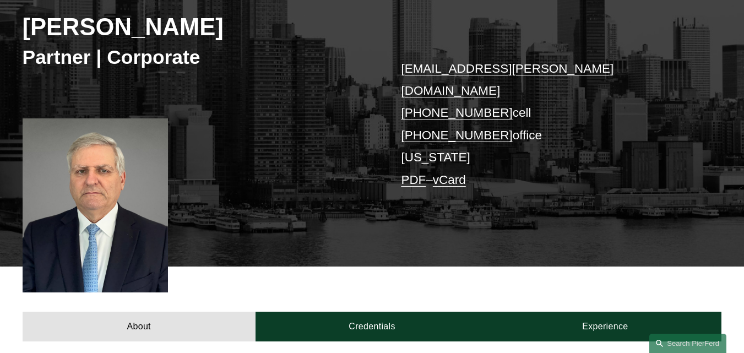
drag, startPoint x: 160, startPoint y: 31, endPoint x: 8, endPoint y: 28, distance: 151.9
click at [8, 28] on div "Ira Greenstein Partner | Corporate ira.greenstein@pierferd.com +1.914.602.2869 …" at bounding box center [372, 109] width 744 height 314
copy h2 "Ira Greenstein"
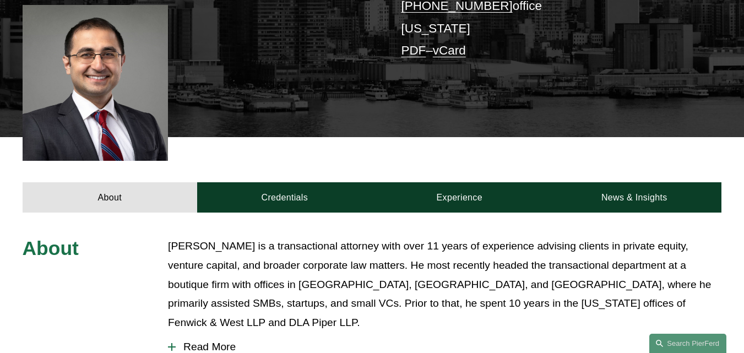
scroll to position [330, 0]
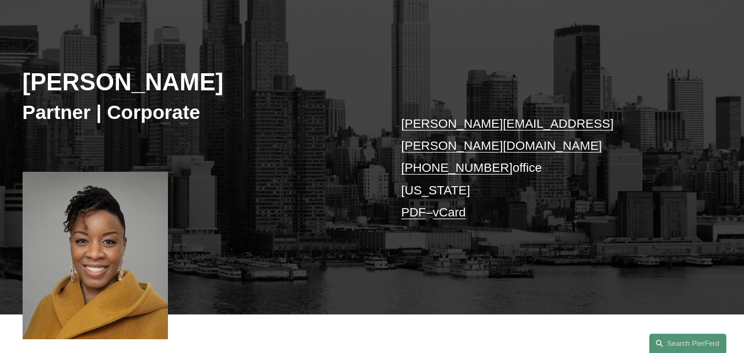
scroll to position [330, 0]
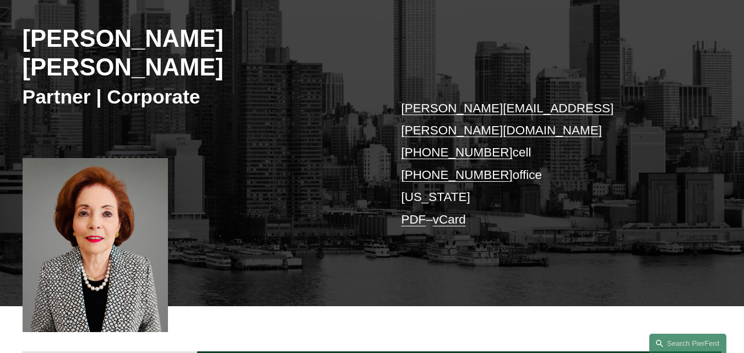
scroll to position [110, 0]
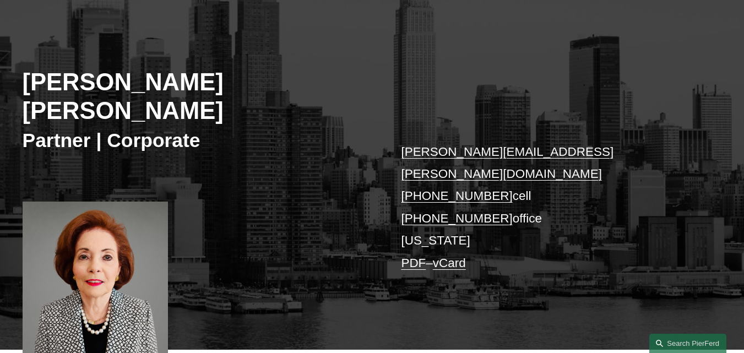
drag, startPoint x: 607, startPoint y: 187, endPoint x: 514, endPoint y: 42, distance: 171.9
click at [607, 184] on p "hollace.cohen@pierferd.com +1.917.365.4871 cell +1.917.765.8797 office New York…" at bounding box center [546, 208] width 291 height 134
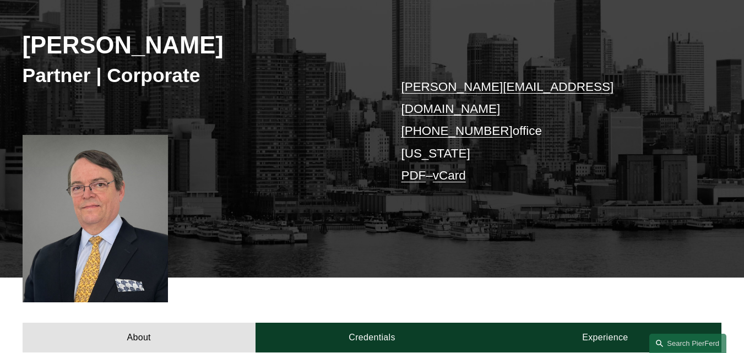
scroll to position [110, 0]
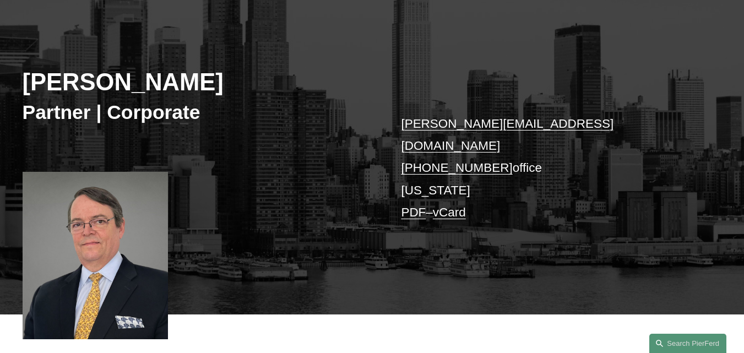
drag, startPoint x: 253, startPoint y: 86, endPoint x: 232, endPoint y: 73, distance: 24.7
click at [27, 83] on h2 "[PERSON_NAME]" at bounding box center [197, 82] width 349 height 29
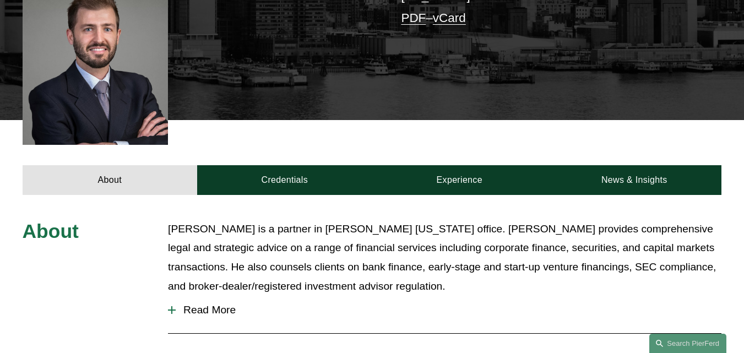
scroll to position [330, 0]
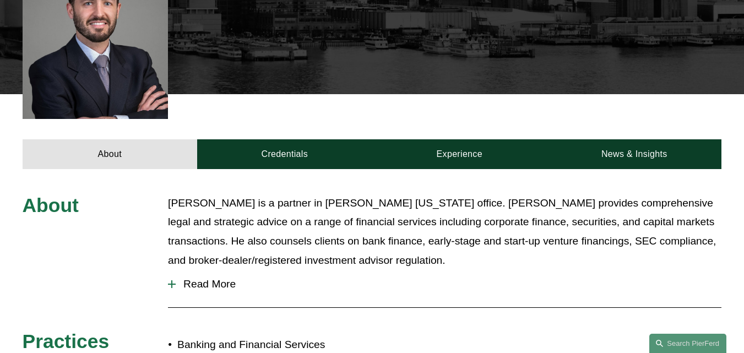
drag, startPoint x: 562, startPoint y: 216, endPoint x: 521, endPoint y: 49, distance: 172.3
click at [559, 206] on p "[PERSON_NAME] is a partner in [PERSON_NAME] [US_STATE] office. [PERSON_NAME] pr…" at bounding box center [444, 232] width 553 height 77
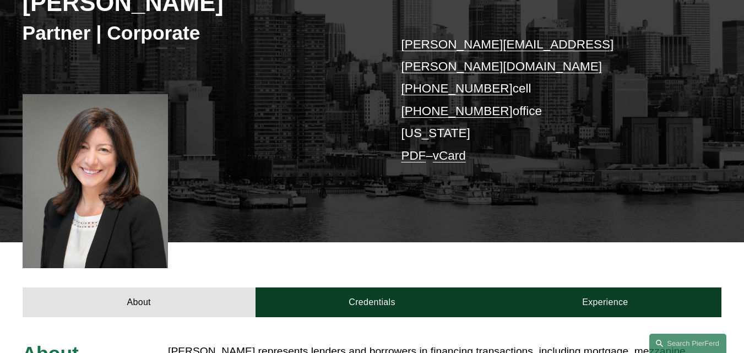
scroll to position [110, 0]
